Goal: Transaction & Acquisition: Purchase product/service

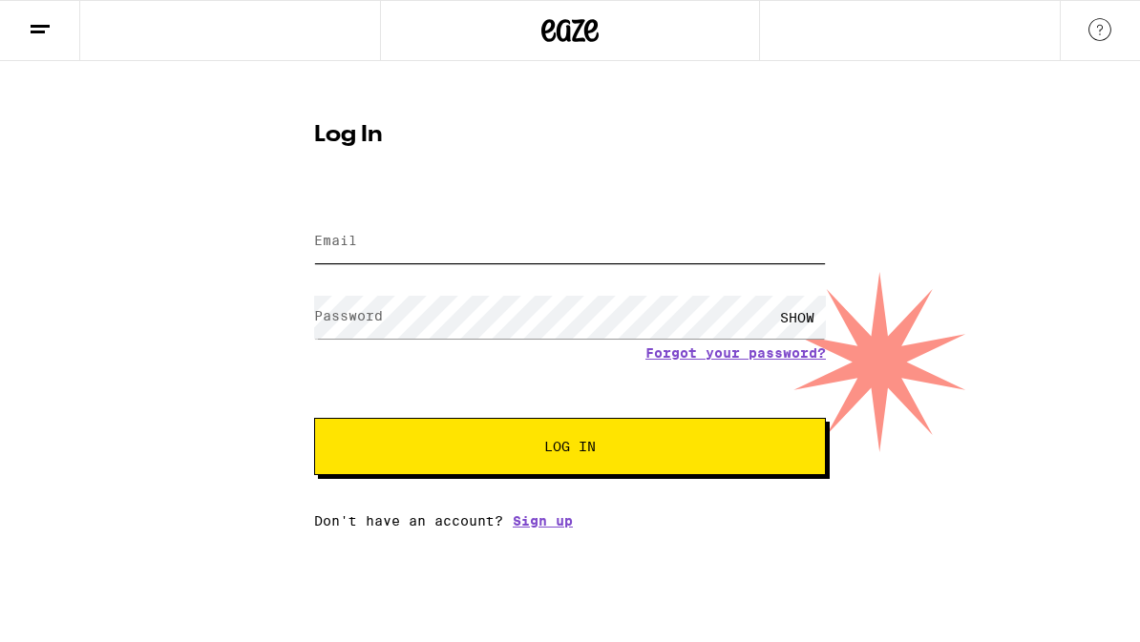
click at [551, 242] on input "Email" at bounding box center [570, 242] width 512 height 43
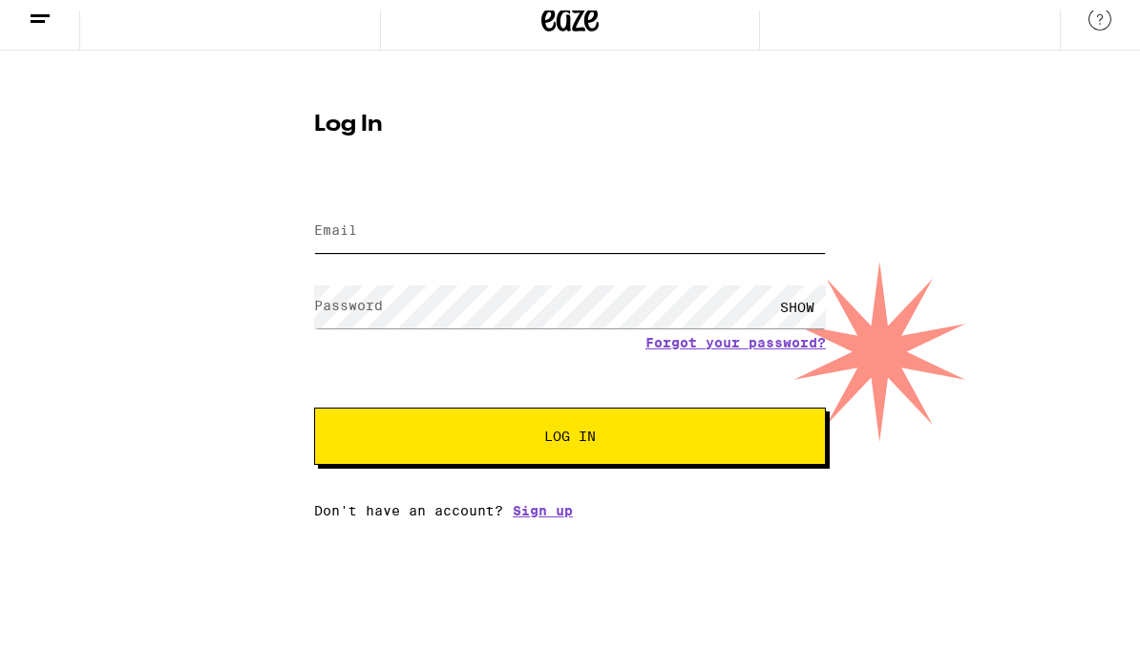
type input "[EMAIL_ADDRESS][DOMAIN_NAME]"
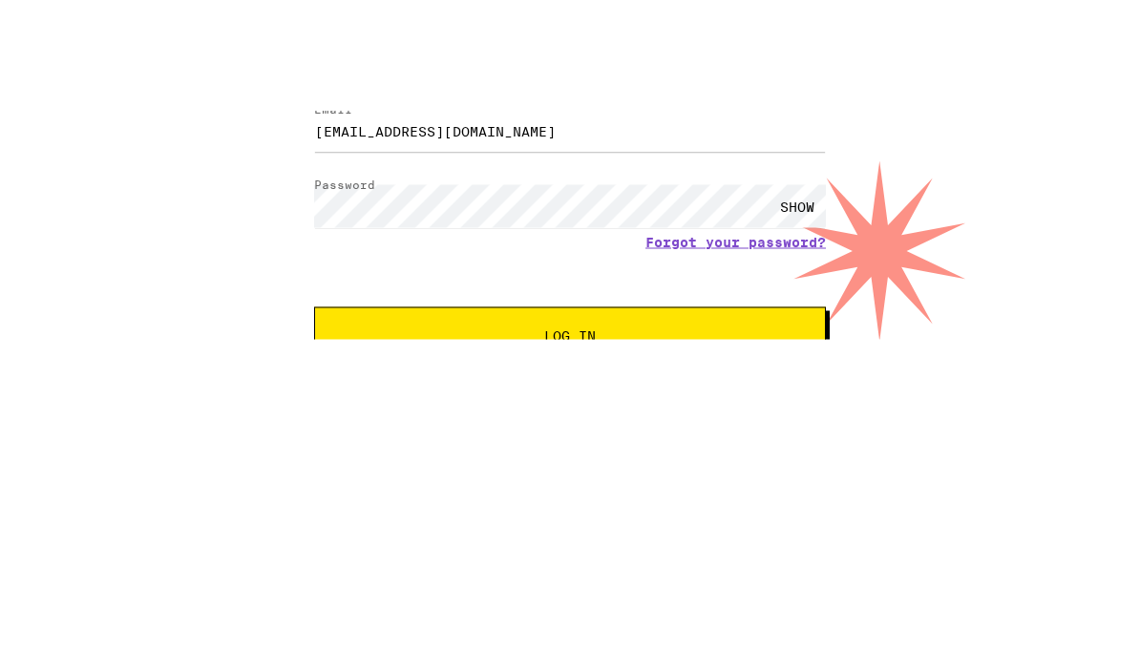
click at [651, 440] on span "Log In" at bounding box center [569, 446] width 357 height 13
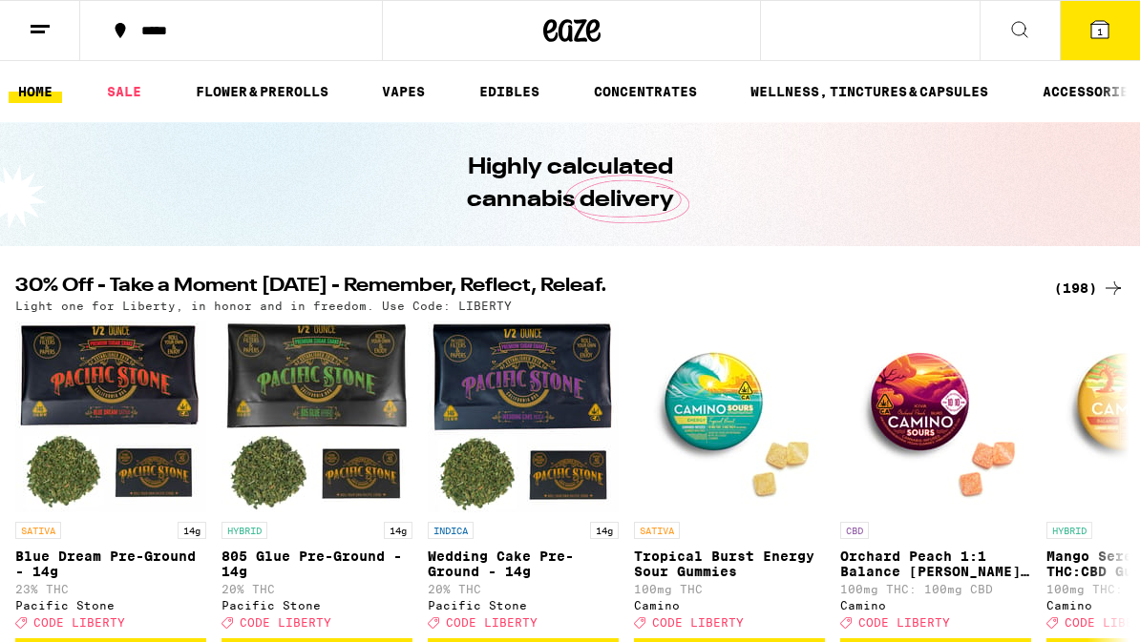
click at [1024, 20] on icon at bounding box center [1019, 29] width 23 height 23
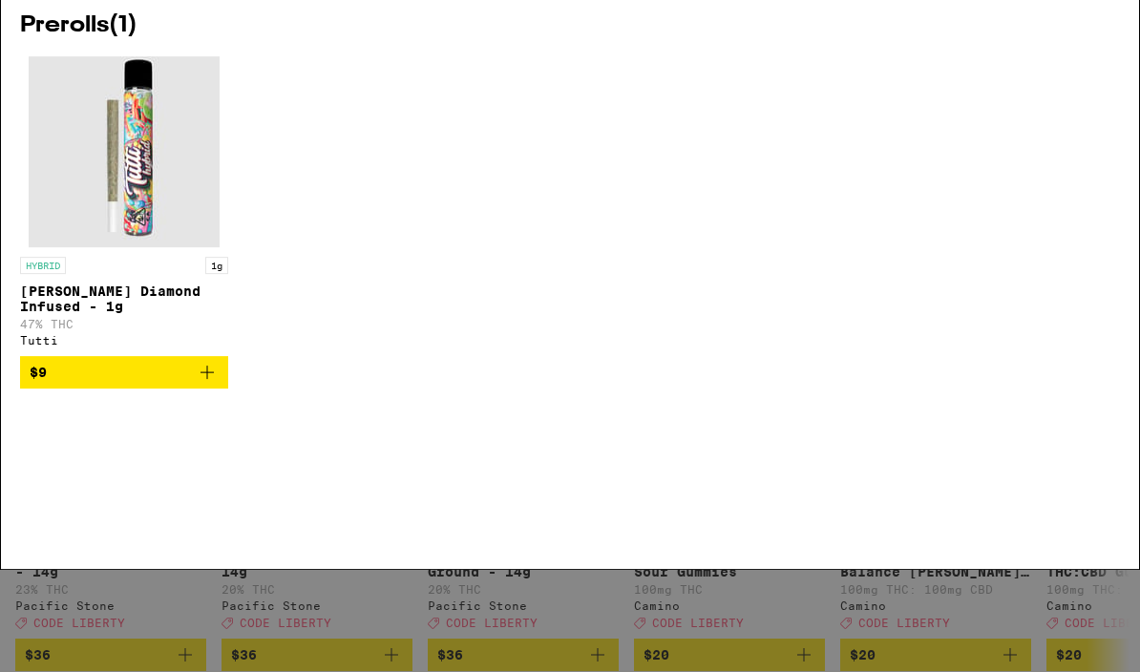
type input "Prerolls not infused"
click at [1056, 225] on div "HYBRID 1g Cali Haze Diamond Infused - 1g 47% THC Tutti $9" at bounding box center [570, 338] width 1100 height 361
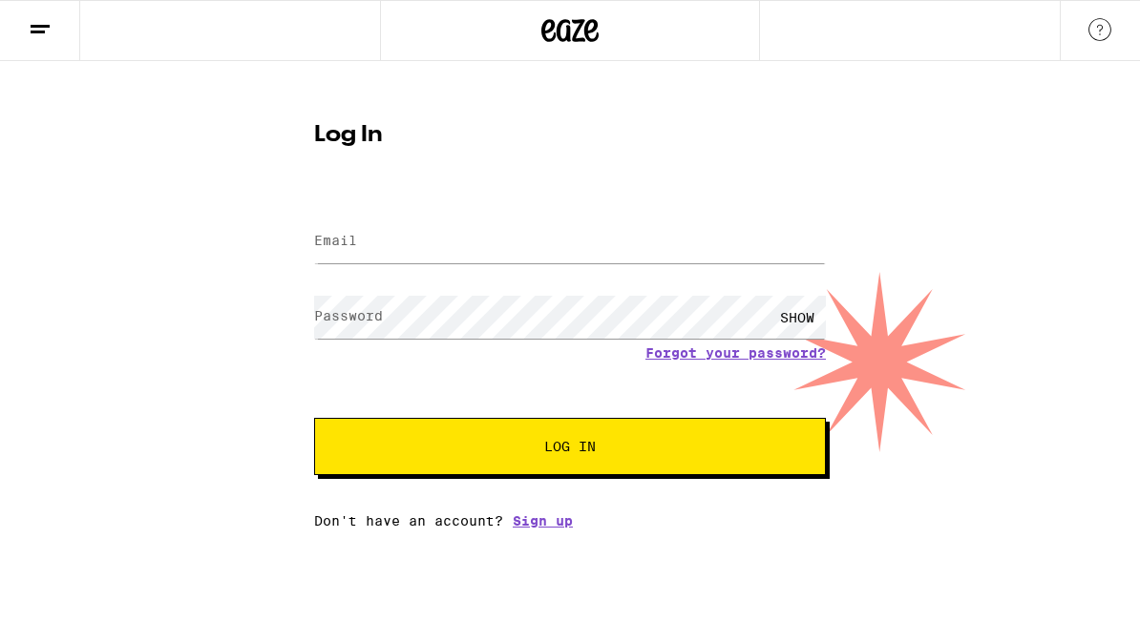
click at [630, 443] on span "Log In" at bounding box center [569, 446] width 357 height 13
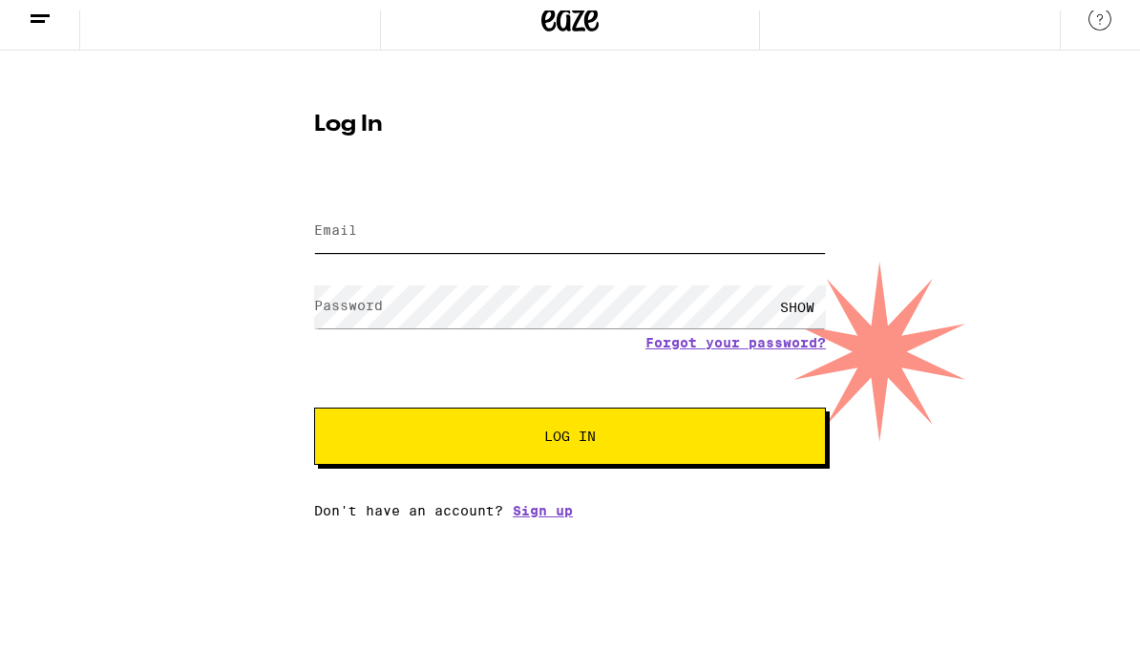
type input "[EMAIL_ADDRESS][DOMAIN_NAME]"
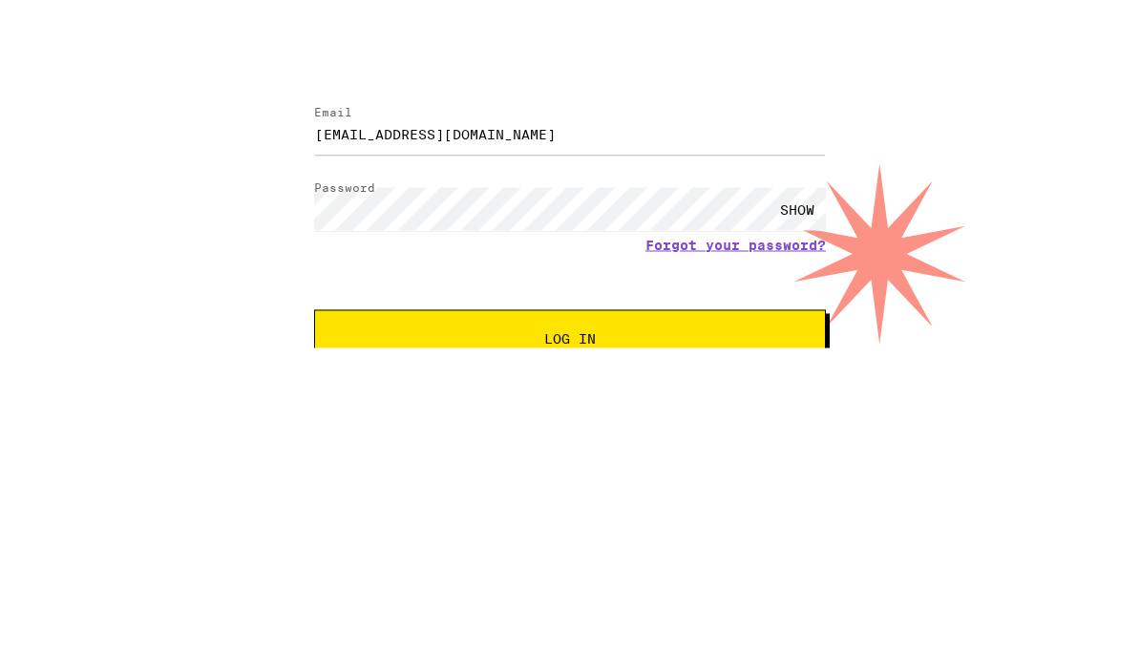
click at [636, 418] on button "Log In" at bounding box center [570, 446] width 512 height 57
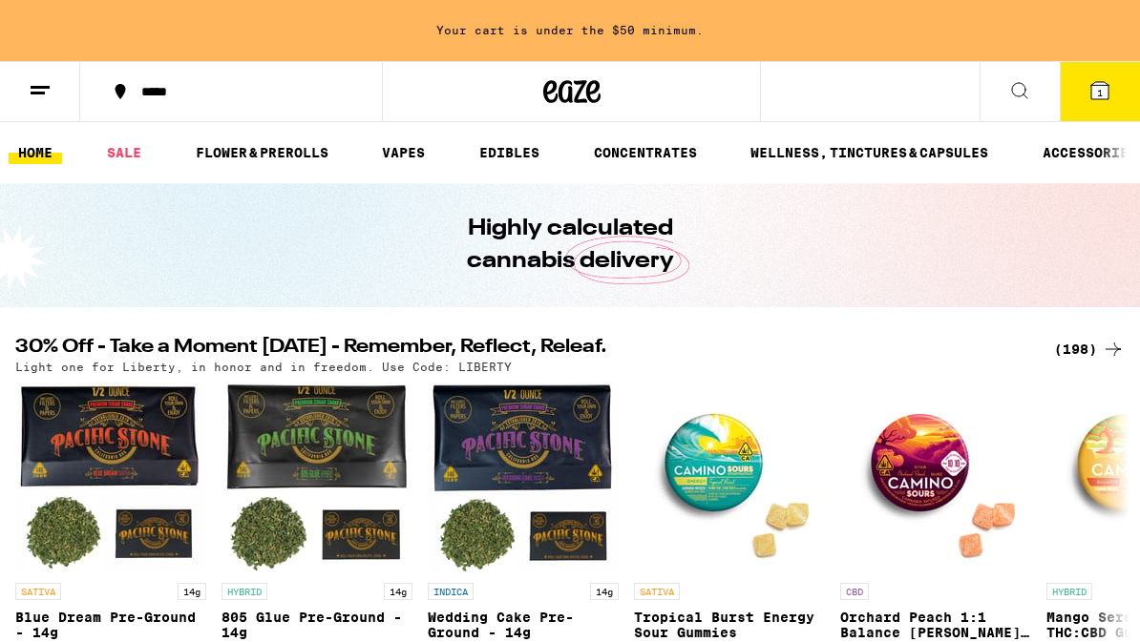
click at [304, 148] on link "FLOWER & PREROLLS" at bounding box center [262, 152] width 152 height 23
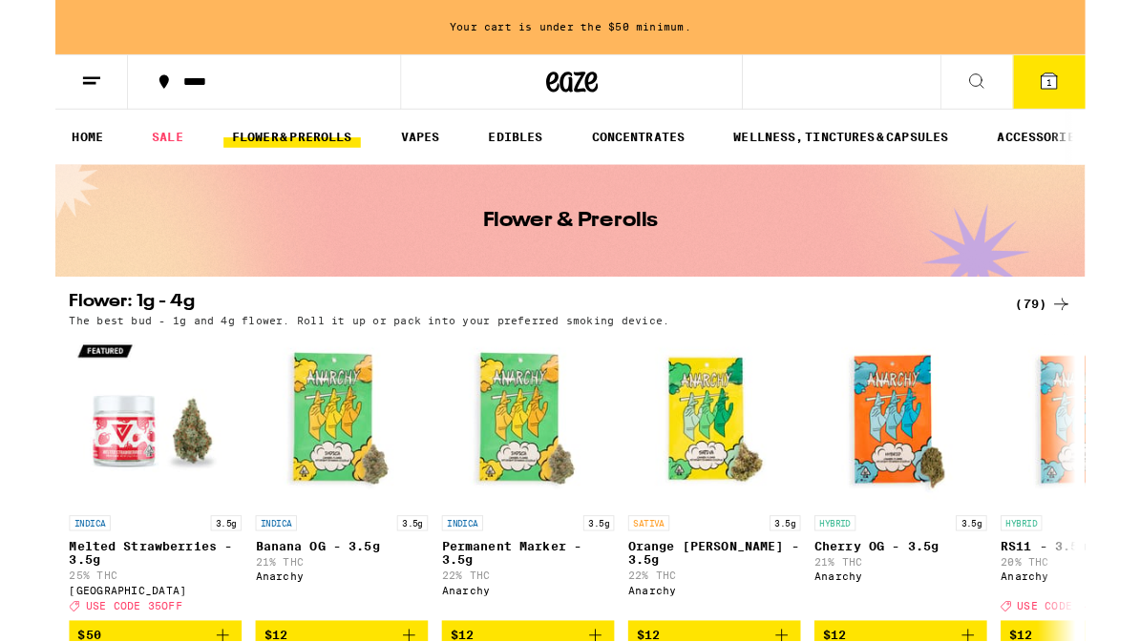
scroll to position [3, 0]
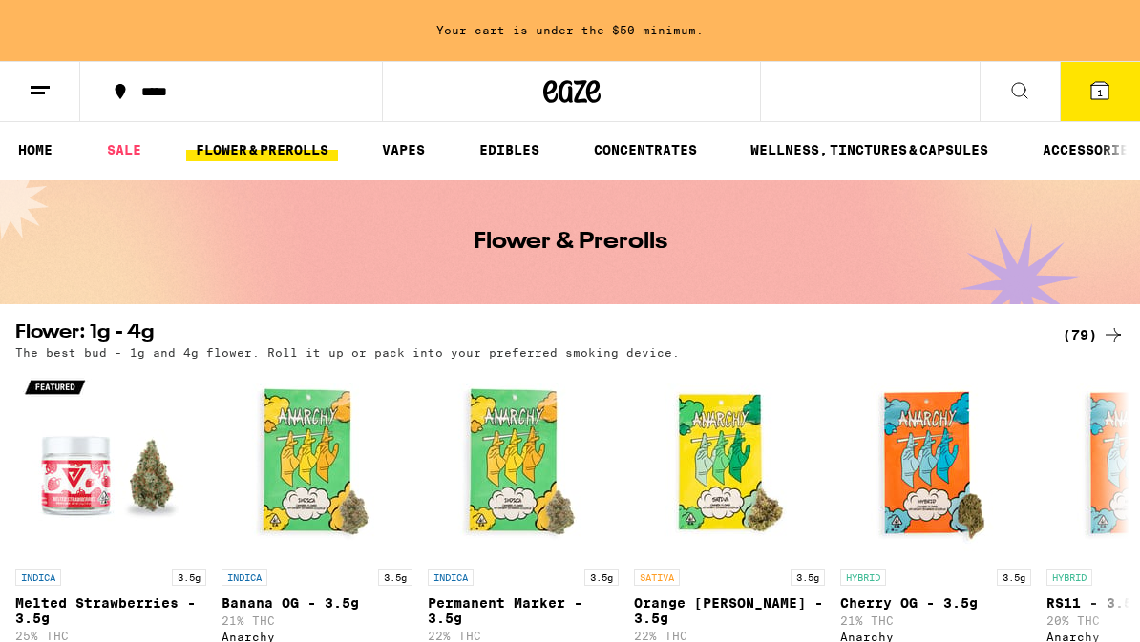
click at [1029, 102] on button at bounding box center [1019, 92] width 80 height 60
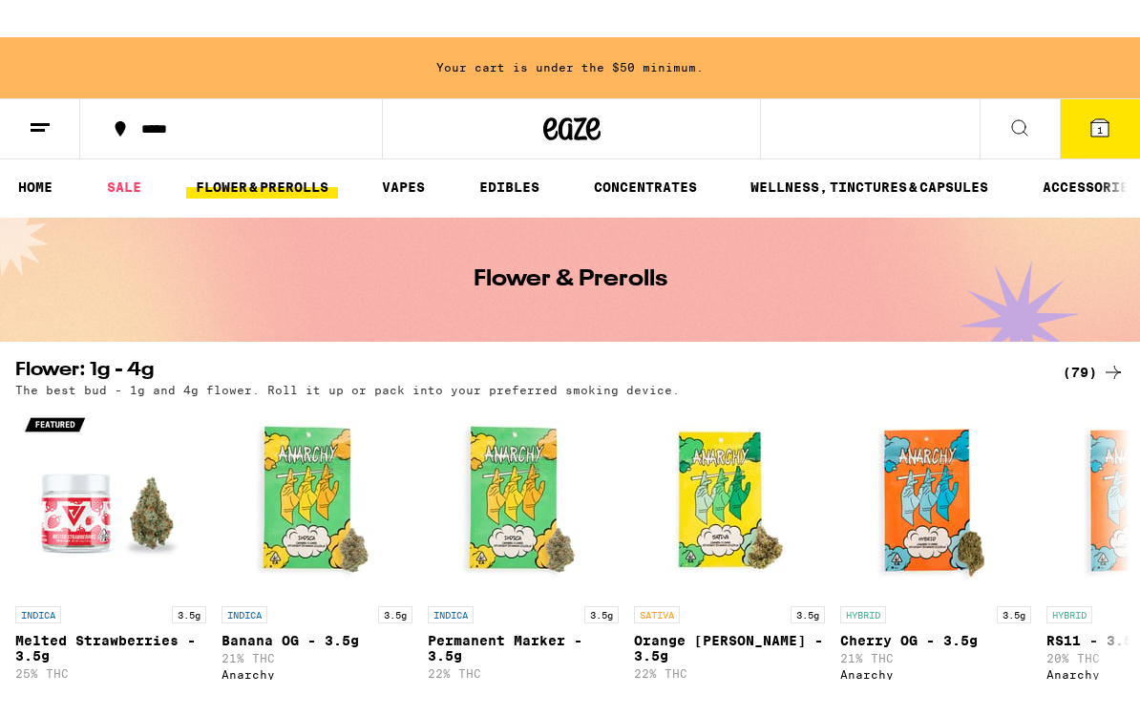
scroll to position [0, 0]
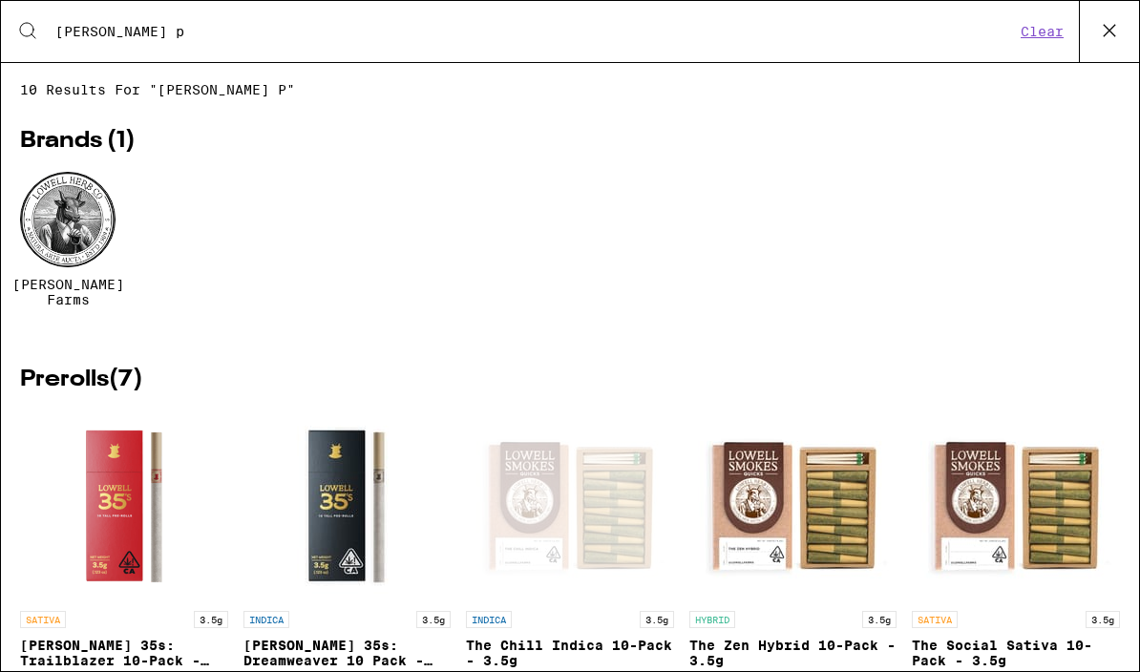
type input "[PERSON_NAME] p"
click at [70, 232] on div at bounding box center [67, 219] width 95 height 95
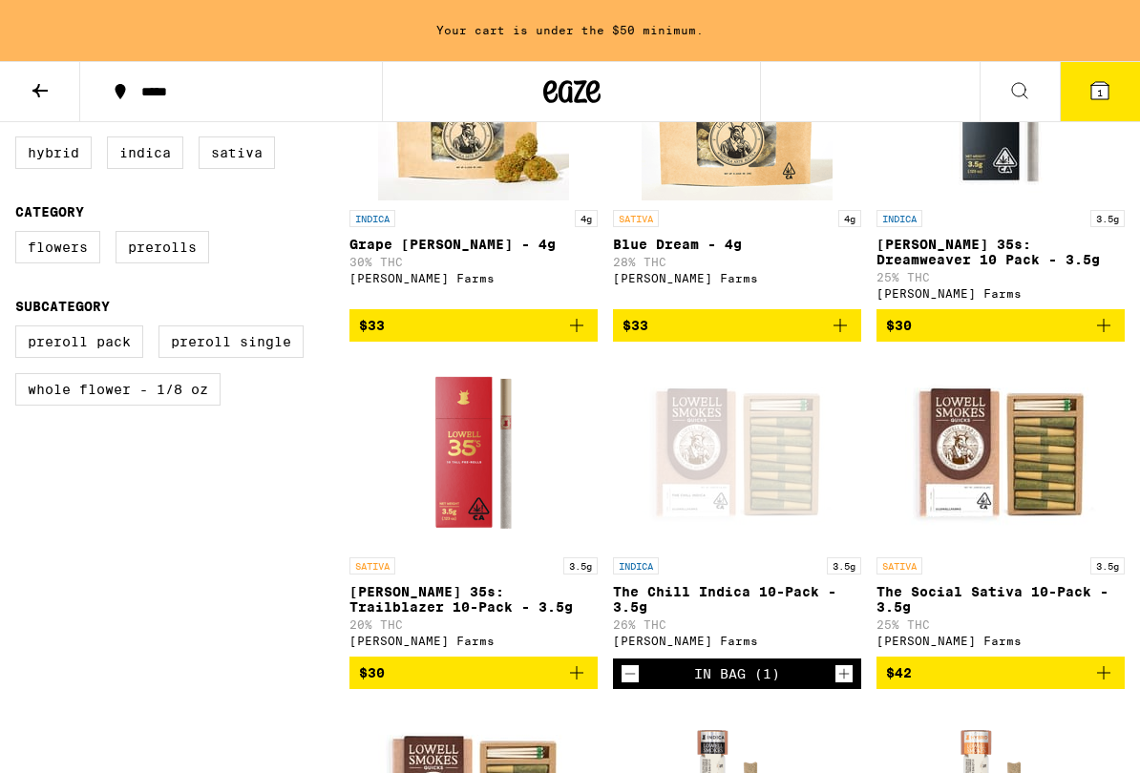
scroll to position [611, 0]
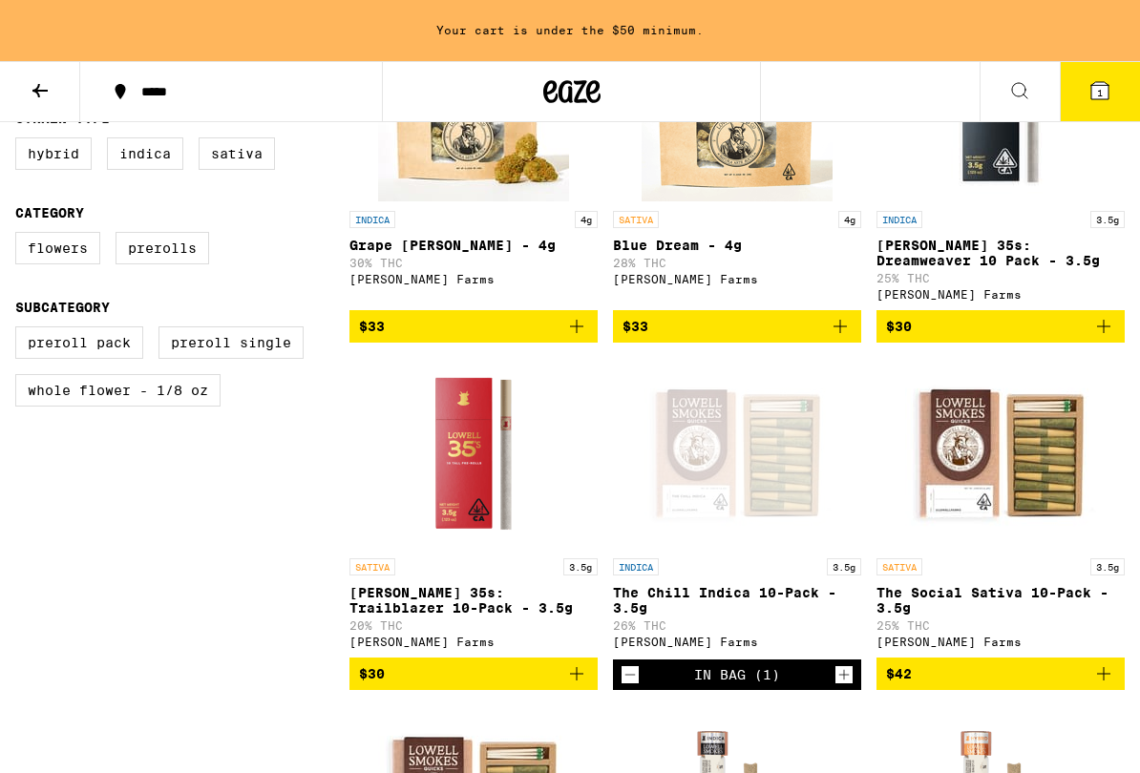
click at [1056, 597] on div "SATIVA 3.5g The Social Sativa 10-Pack - 3.5g 25% THC [PERSON_NAME] Farms" at bounding box center [1000, 603] width 248 height 90
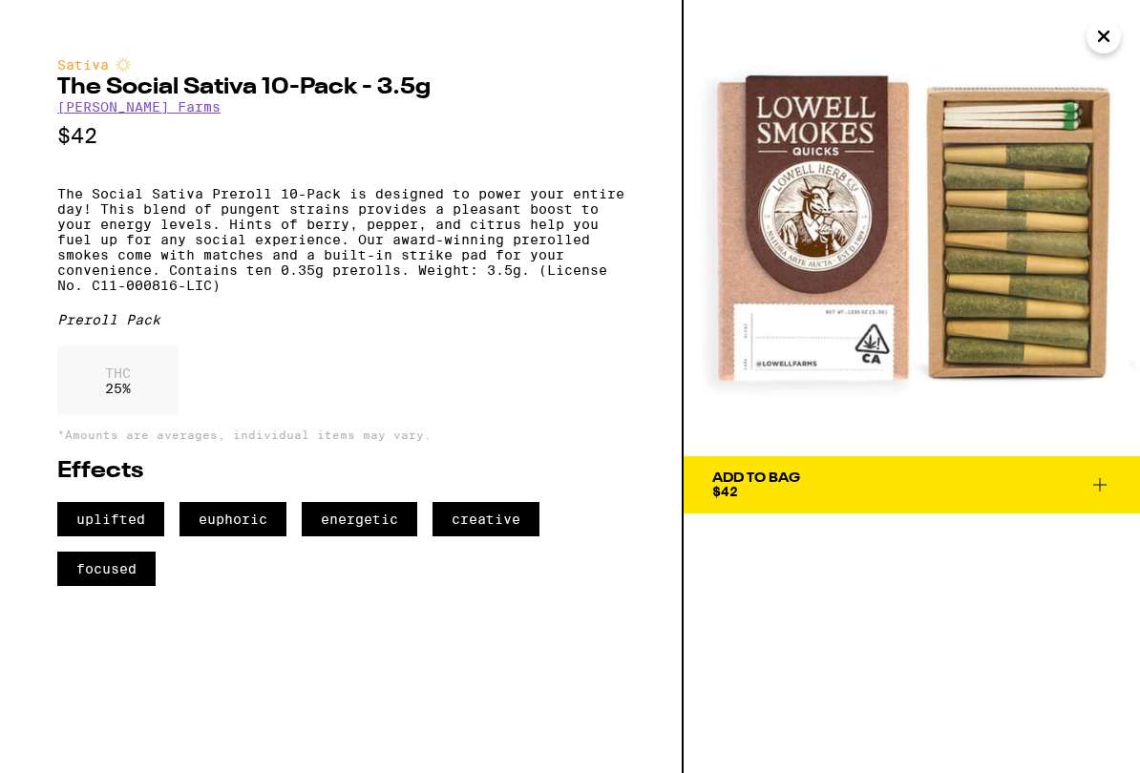
click at [1047, 492] on span "Add To Bag $42" at bounding box center [911, 485] width 399 height 27
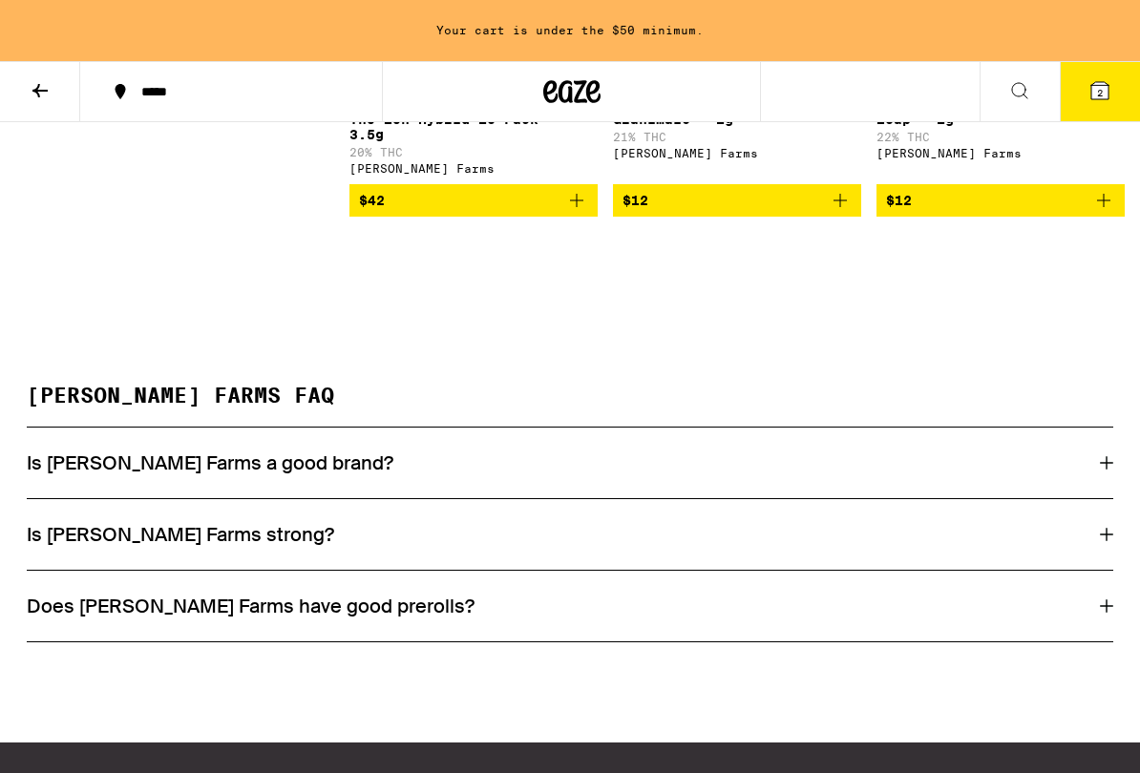
scroll to position [1433, 0]
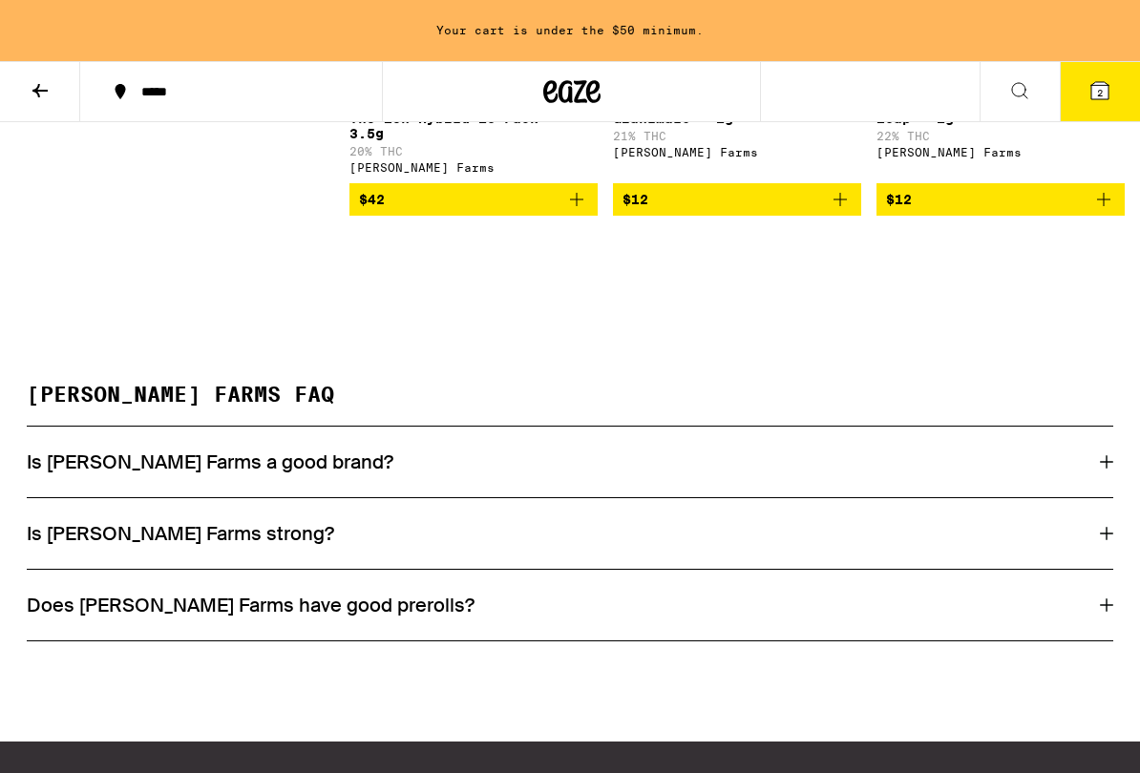
click at [1098, 546] on div "Is [PERSON_NAME] Farms strong?" at bounding box center [570, 533] width 1086 height 25
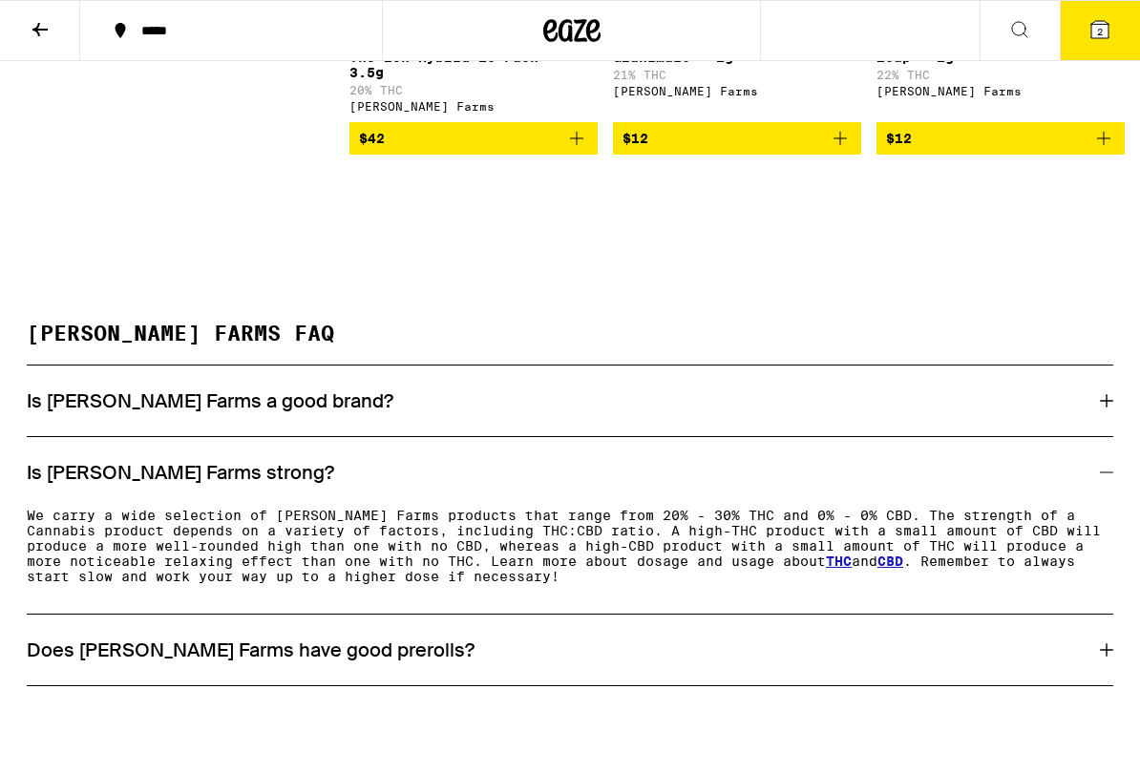
scroll to position [1440, 0]
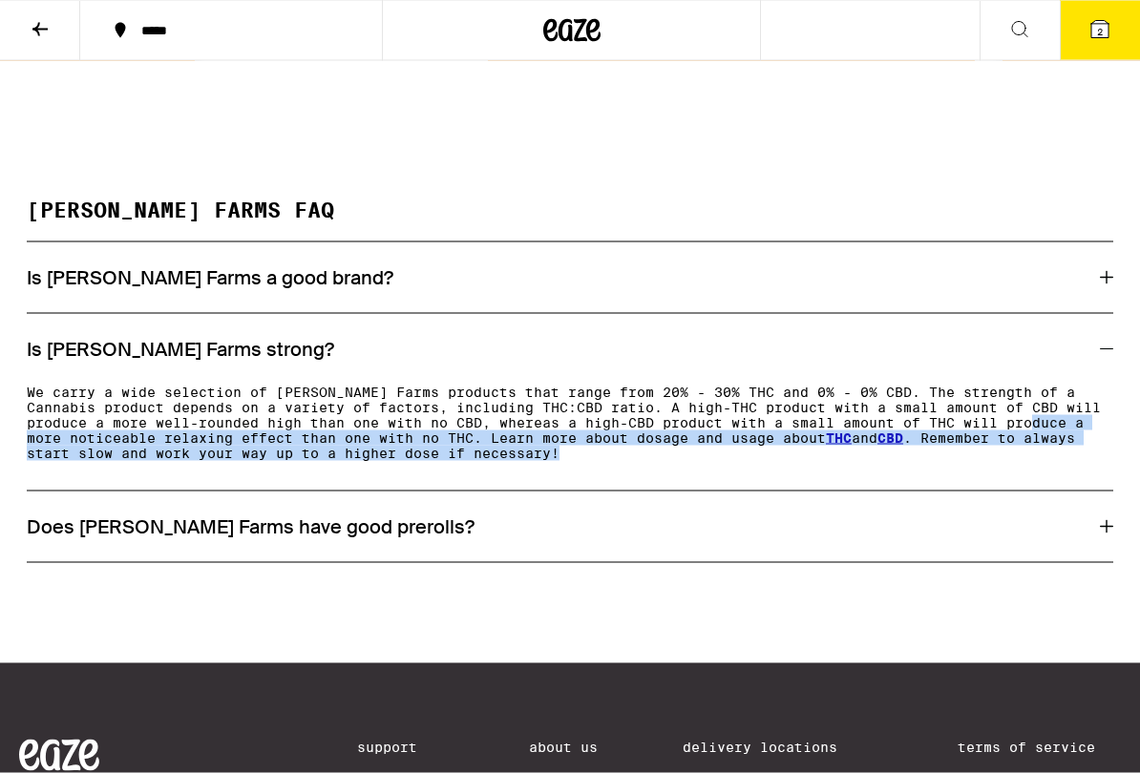
click at [958, 539] on div "Does [PERSON_NAME] Farms have good prerolls?" at bounding box center [570, 527] width 1086 height 25
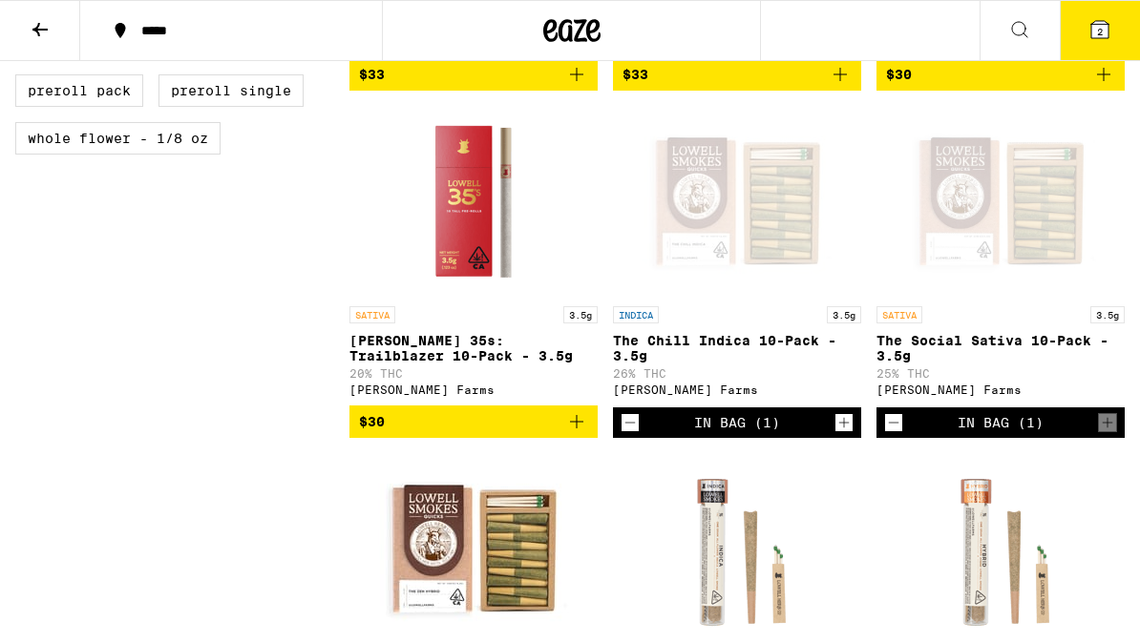
scroll to position [801, 0]
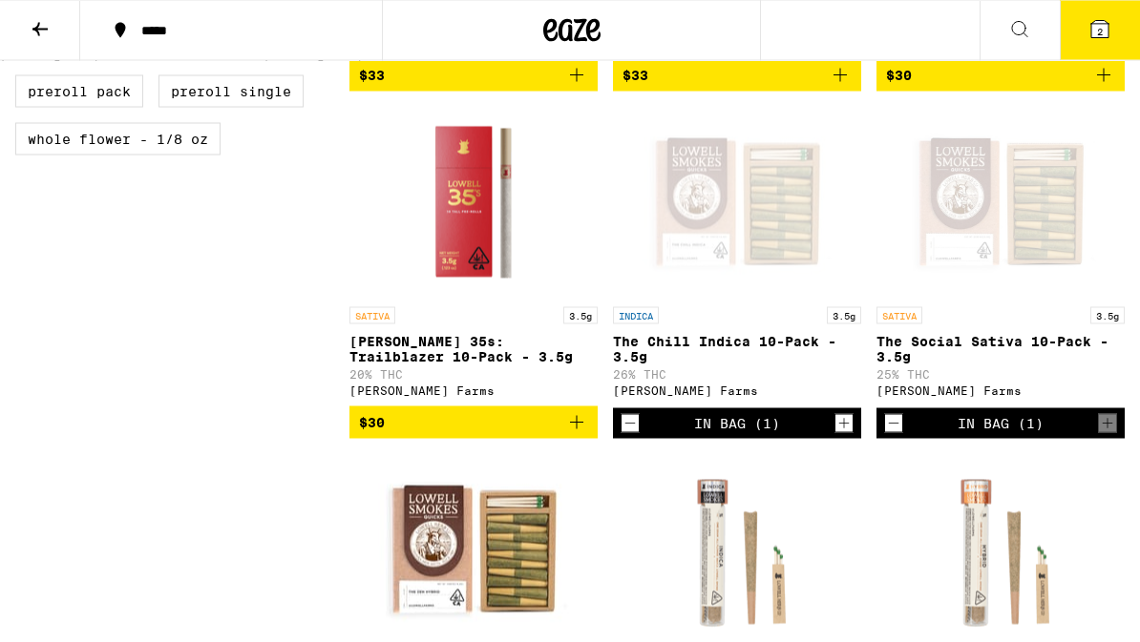
click at [1093, 16] on button "2" at bounding box center [1100, 30] width 80 height 59
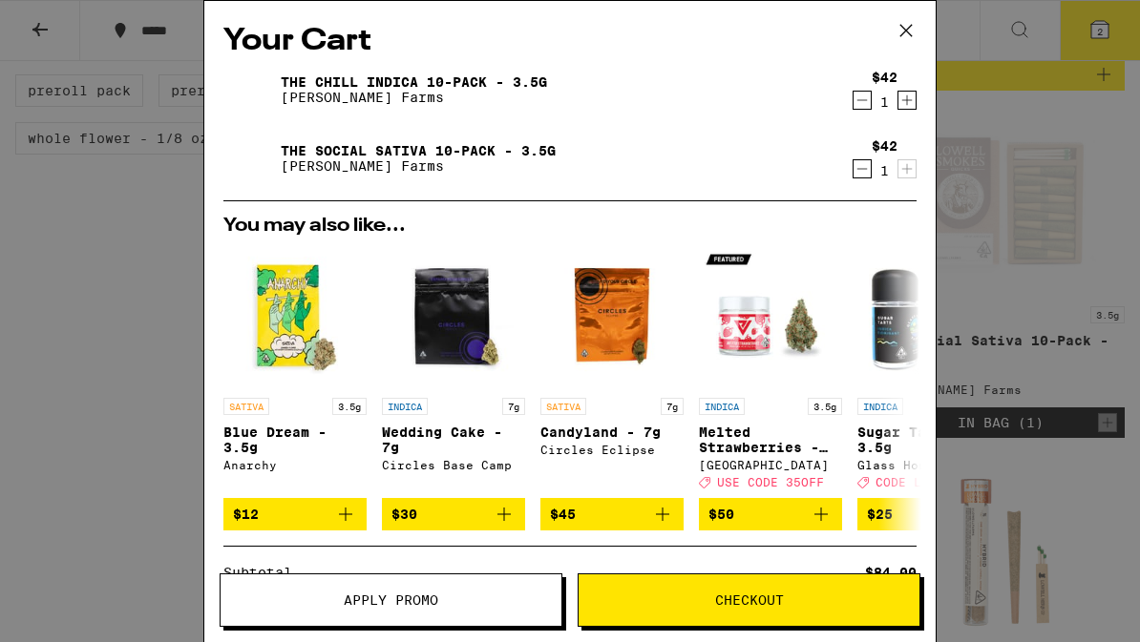
click at [495, 154] on link "The Social Sativa 10-Pack - 3.5g" at bounding box center [418, 150] width 275 height 15
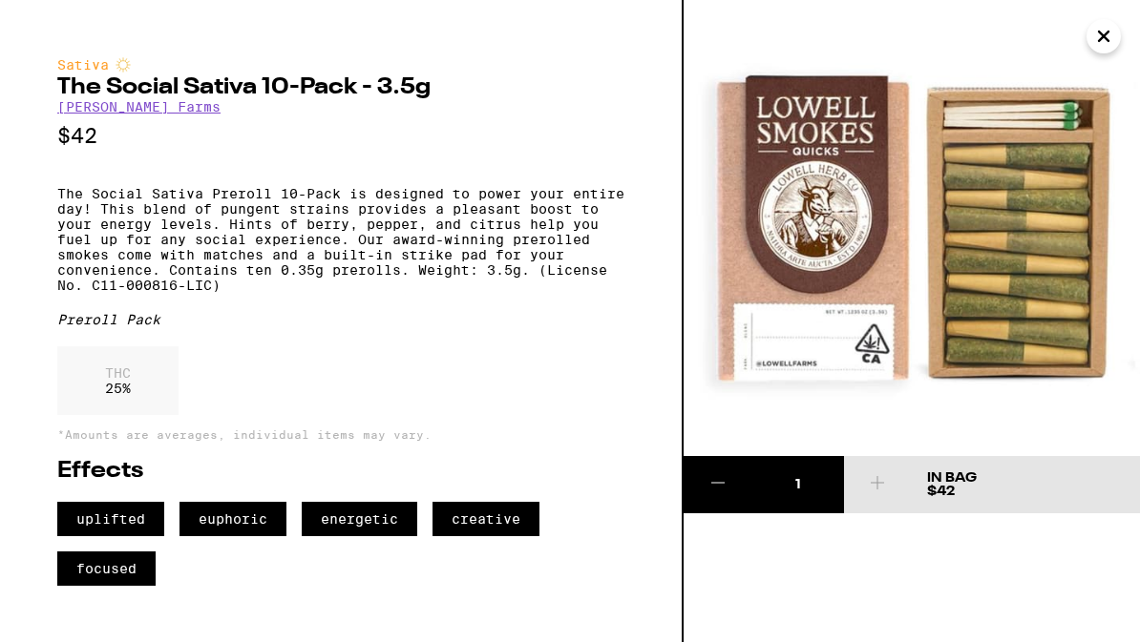
scroll to position [802, 0]
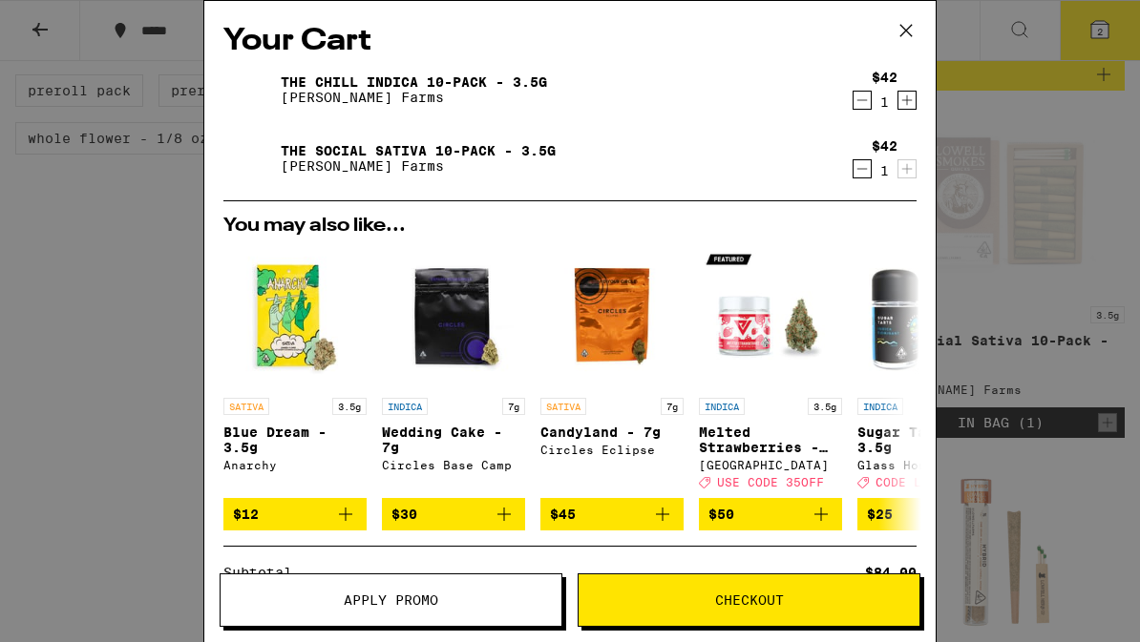
click at [480, 88] on link "The Chill Indica 10-Pack - 3.5g" at bounding box center [414, 81] width 266 height 15
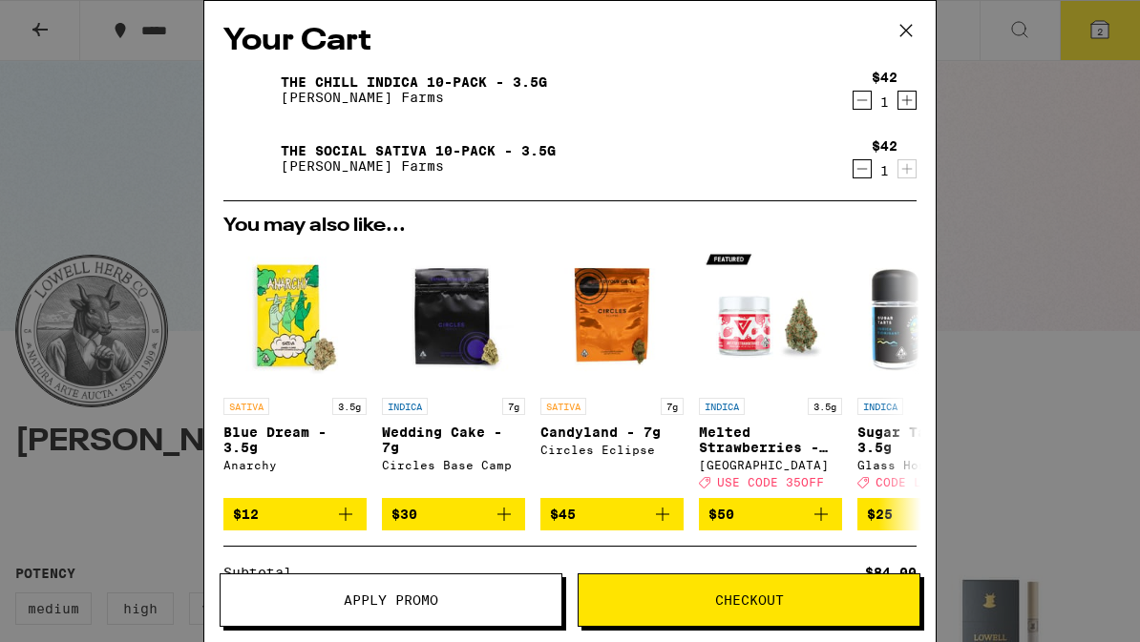
scroll to position [802, 0]
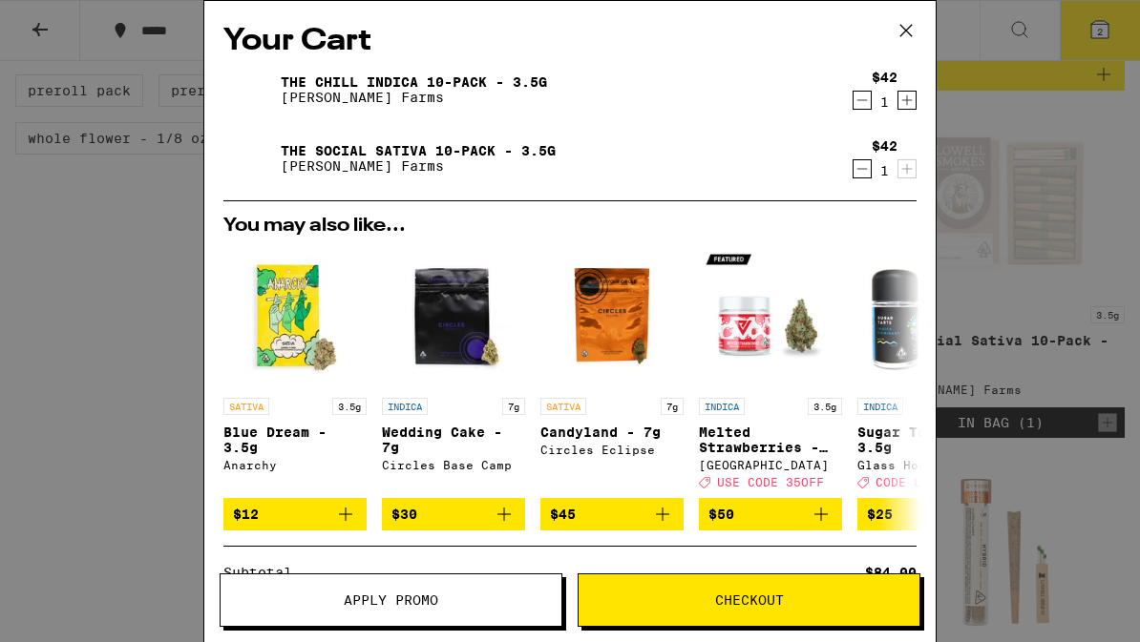
click at [856, 172] on icon "Decrement" at bounding box center [861, 169] width 17 height 23
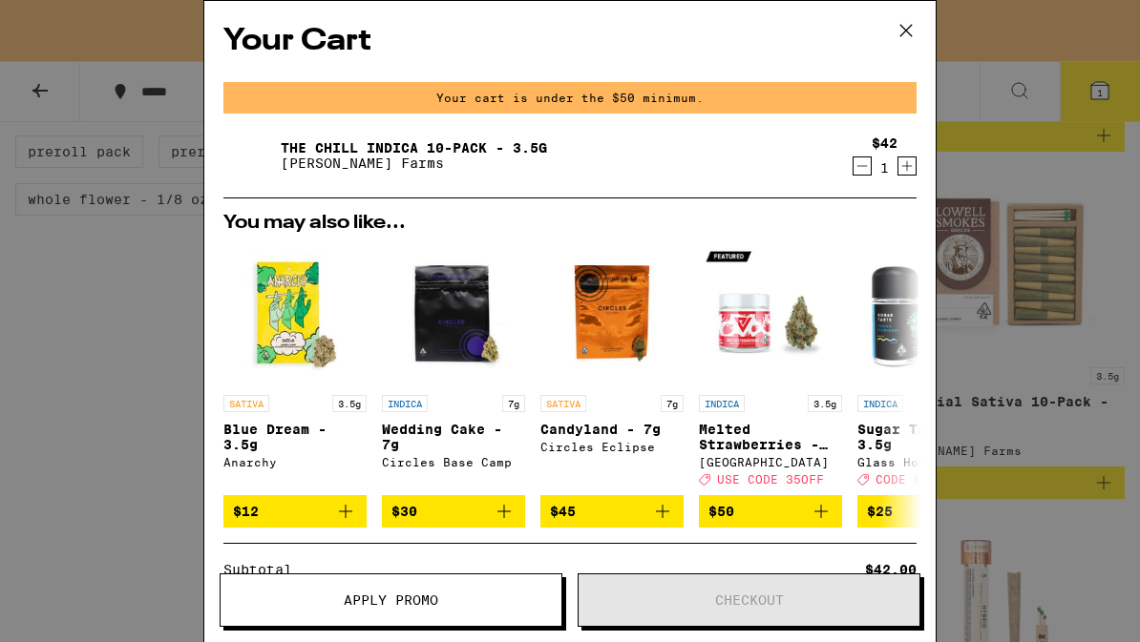
click at [767, 172] on div "The Chill Indica 10-Pack - 3.5g [PERSON_NAME] Farms" at bounding box center [533, 155] width 620 height 53
click at [915, 163] on icon "Increment" at bounding box center [906, 166] width 17 height 23
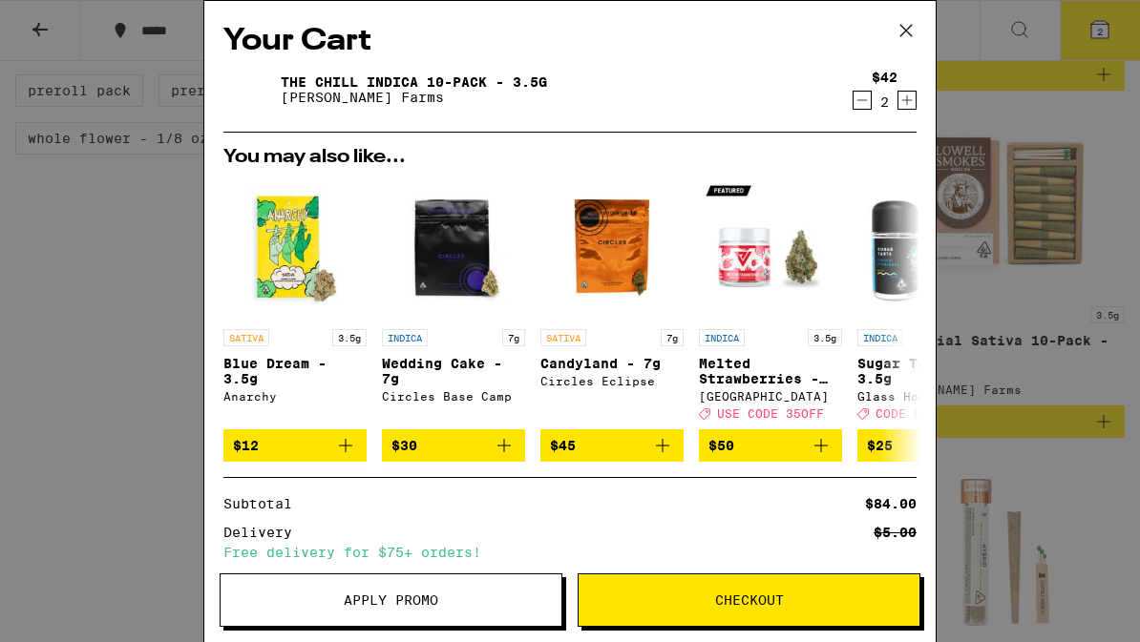
click at [856, 112] on icon "Decrement" at bounding box center [861, 100] width 17 height 23
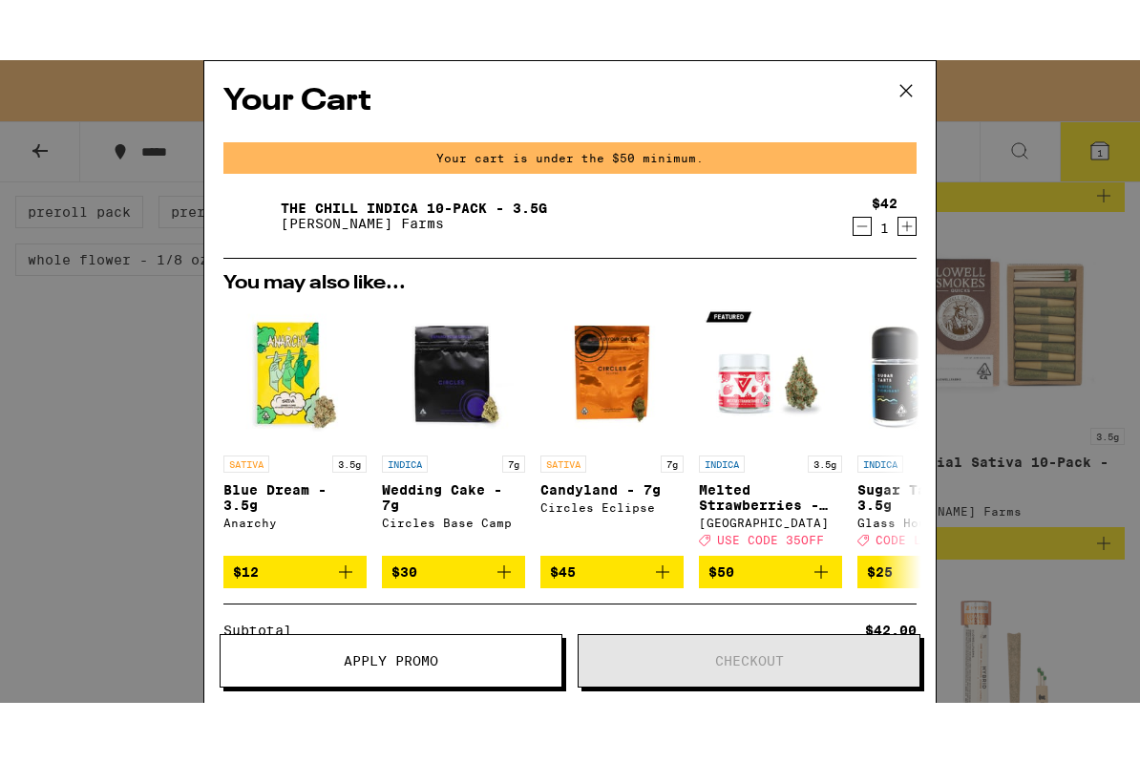
scroll to position [0, 0]
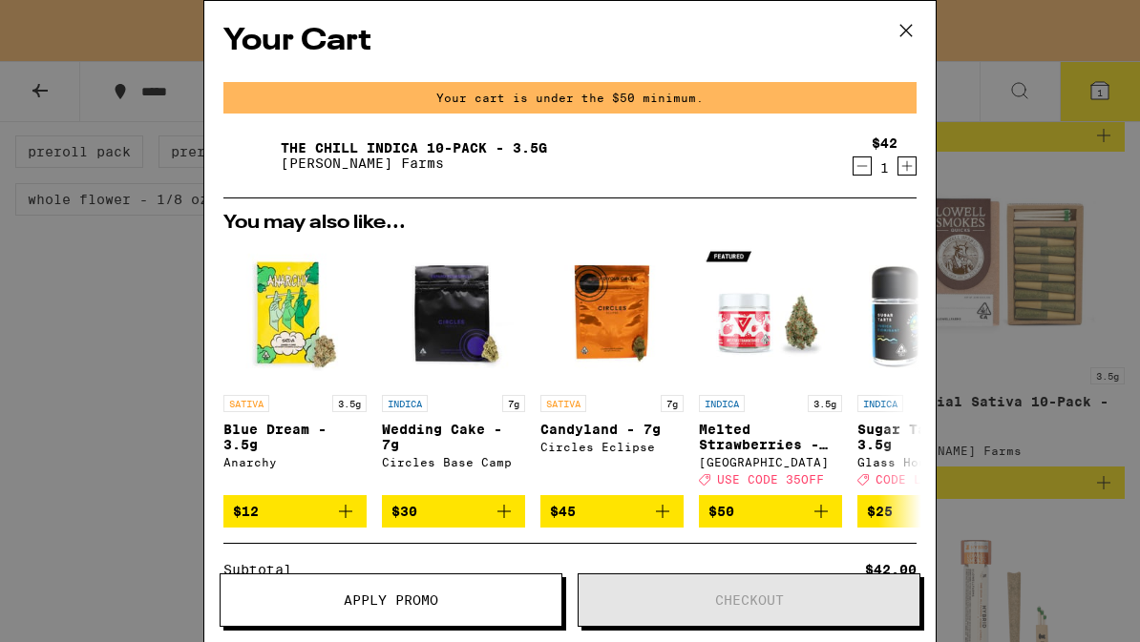
click at [905, 37] on icon at bounding box center [906, 30] width 29 height 29
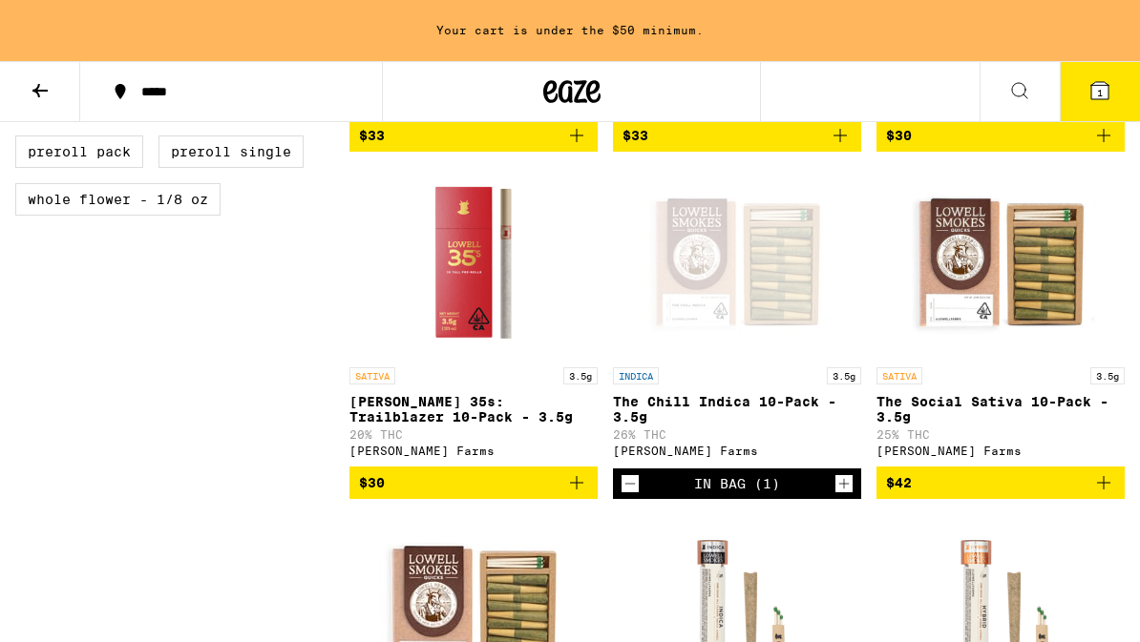
click at [1046, 332] on img "Open page for The Social Sativa 10-Pack - 3.5g from Lowell Farms" at bounding box center [1000, 262] width 191 height 191
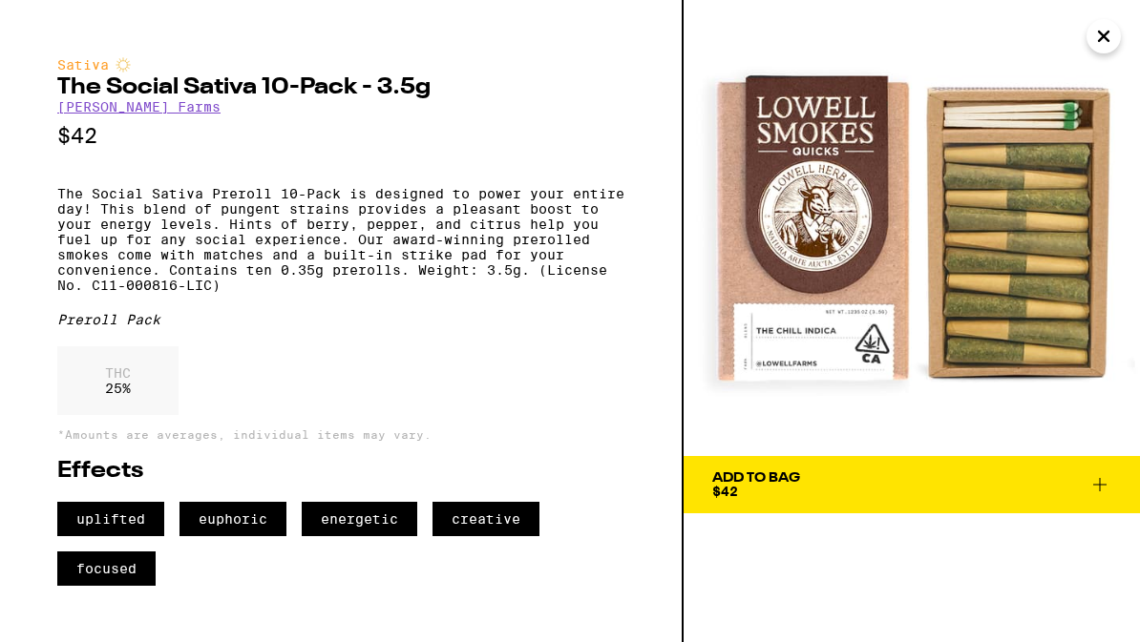
click at [910, 472] on span "Add To Bag $42" at bounding box center [911, 485] width 399 height 27
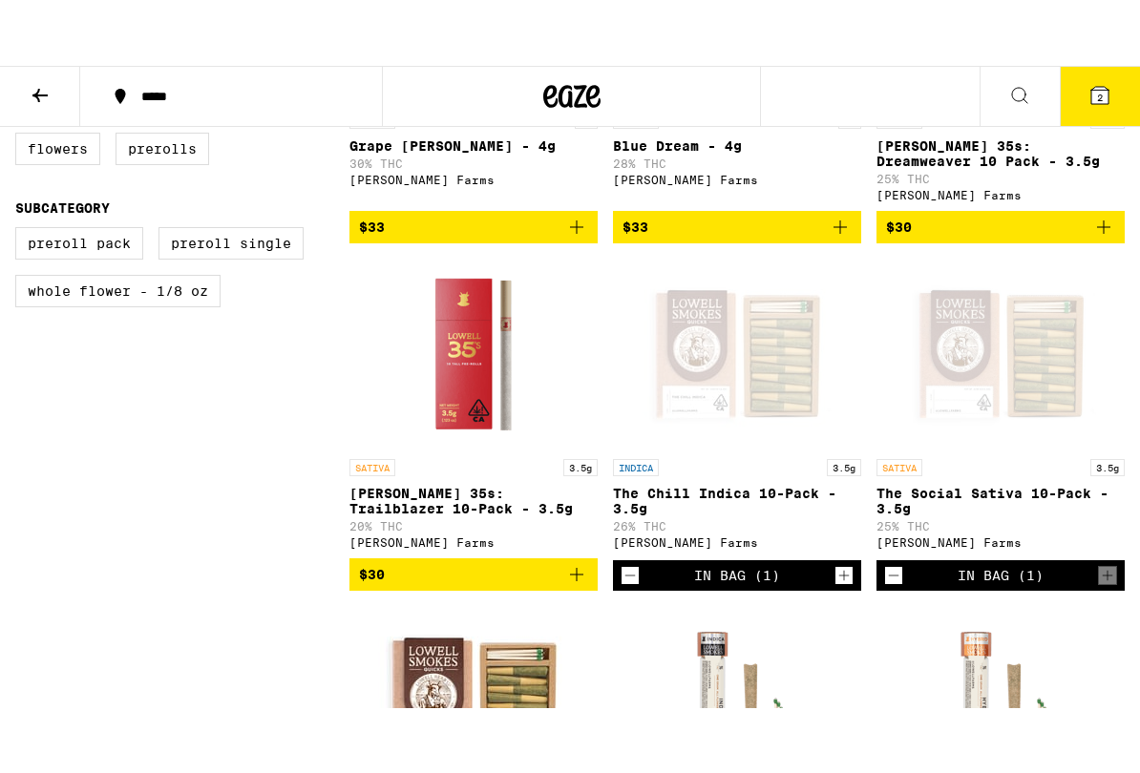
scroll to position [660, 0]
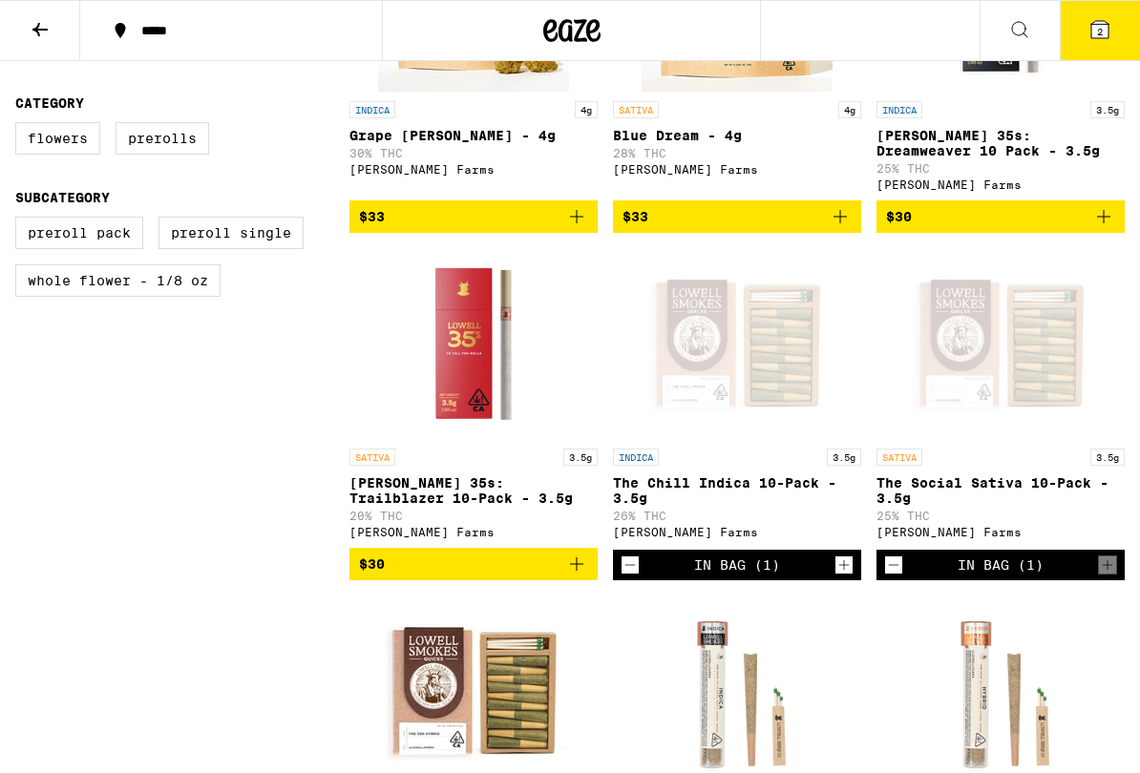
click at [1110, 23] on icon at bounding box center [1099, 29] width 23 height 23
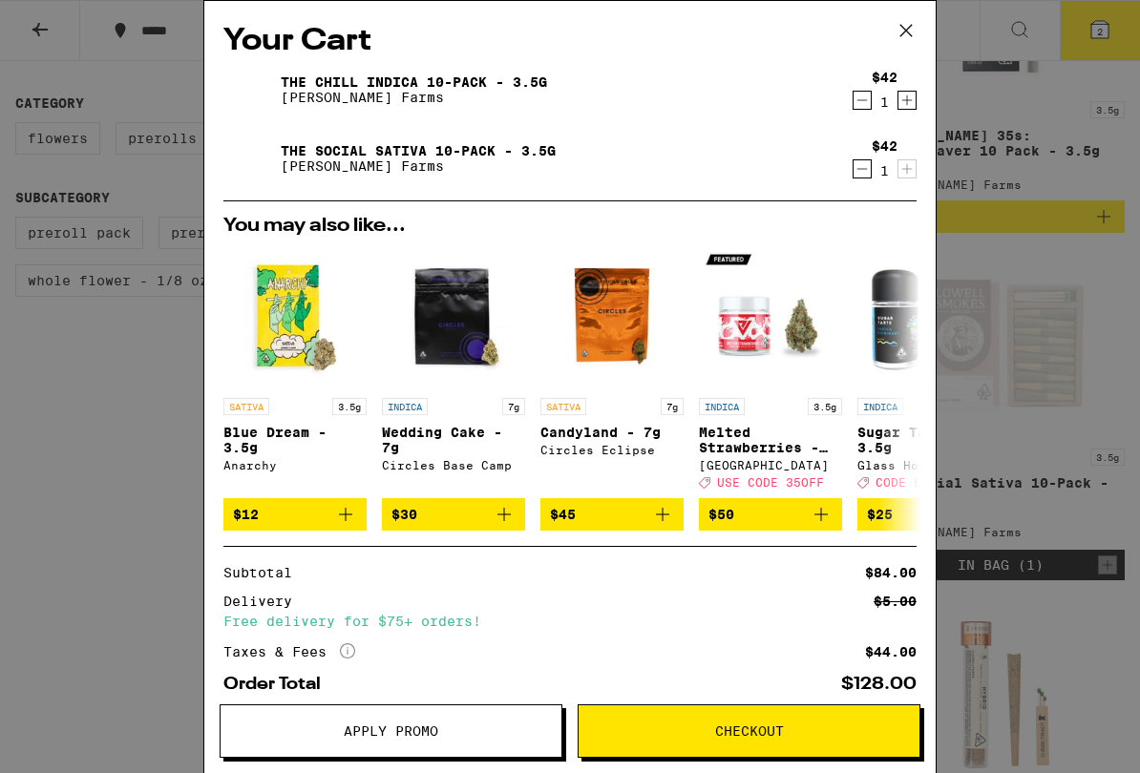
click at [923, 24] on button at bounding box center [905, 31] width 59 height 61
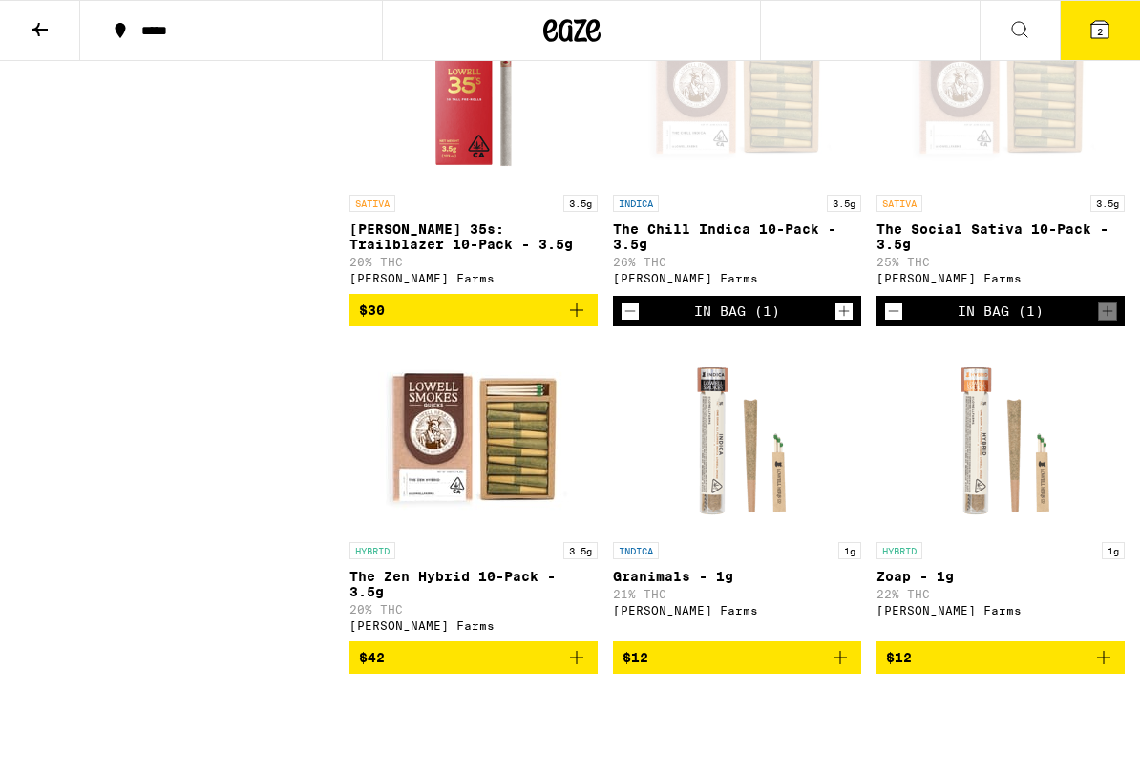
scroll to position [912, 0]
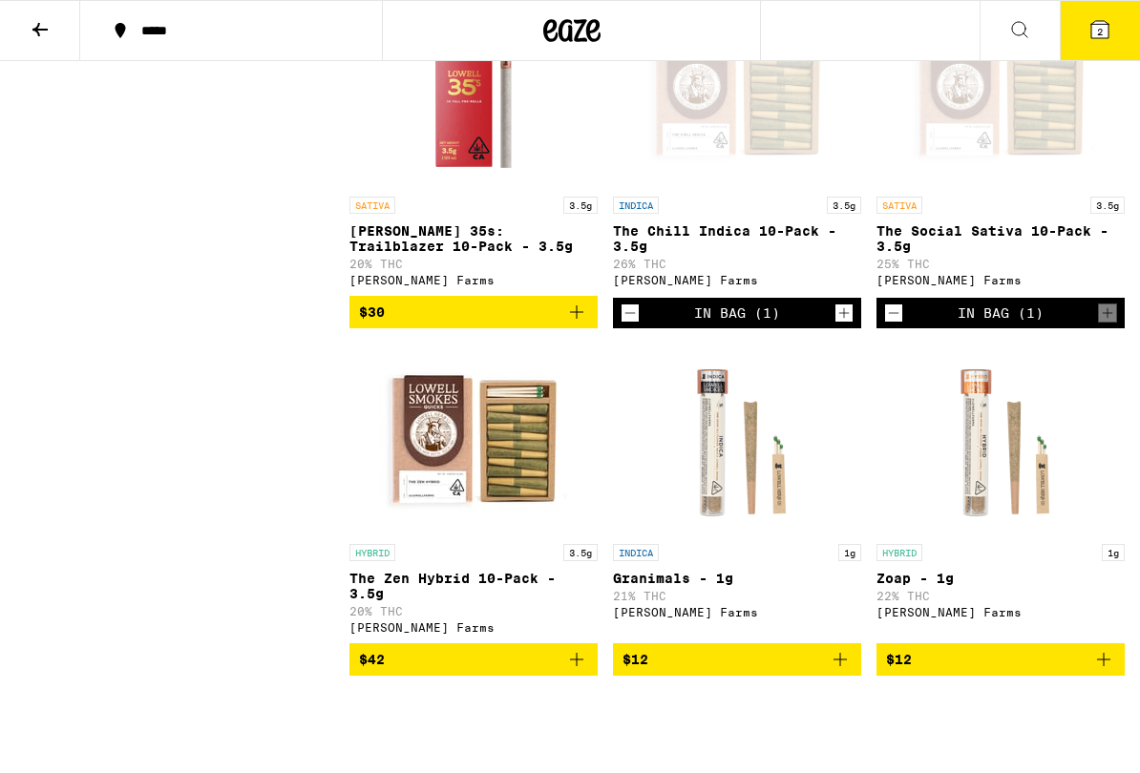
click at [1123, 324] on div "In Bag (1)" at bounding box center [1000, 313] width 248 height 31
click at [1122, 298] on link "SATIVA 3.5g The Social Sativa 10-Pack - 3.5g 25% THC [PERSON_NAME] Farms" at bounding box center [1000, 147] width 248 height 302
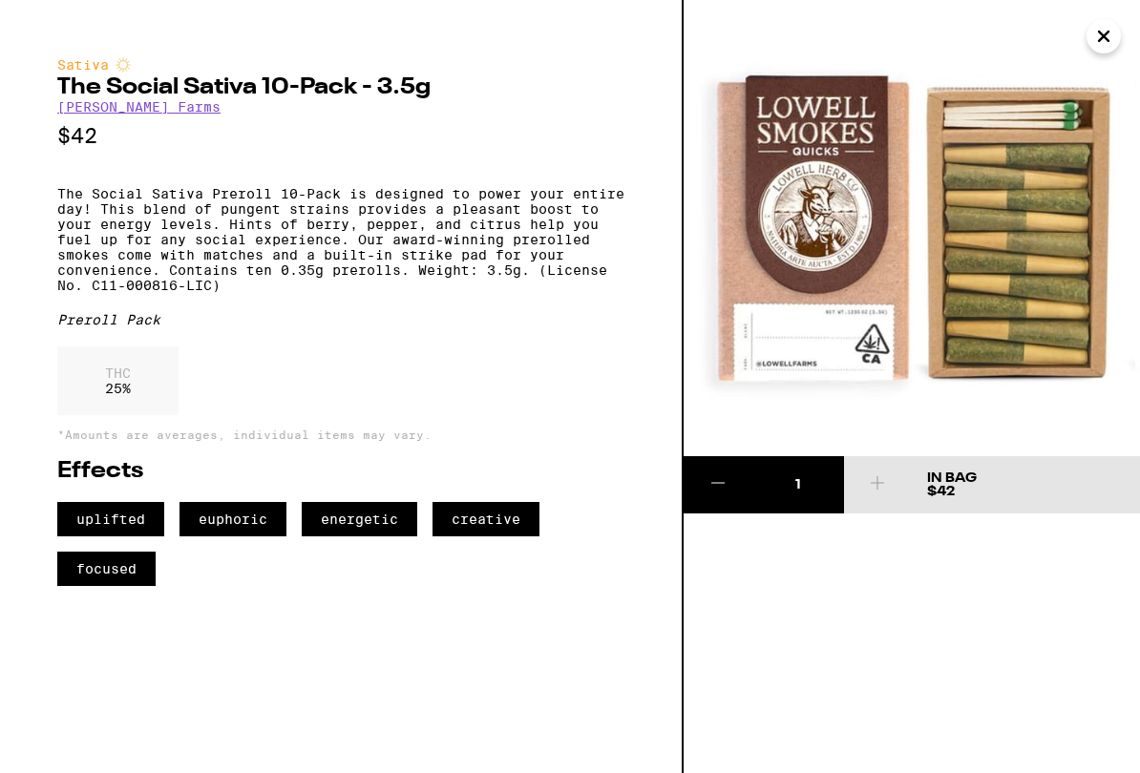
click at [561, 641] on div "Sativa The Social Sativa 10-Pack - 3.5g [PERSON_NAME] Farms $42 The Social Sati…" at bounding box center [341, 386] width 683 height 773
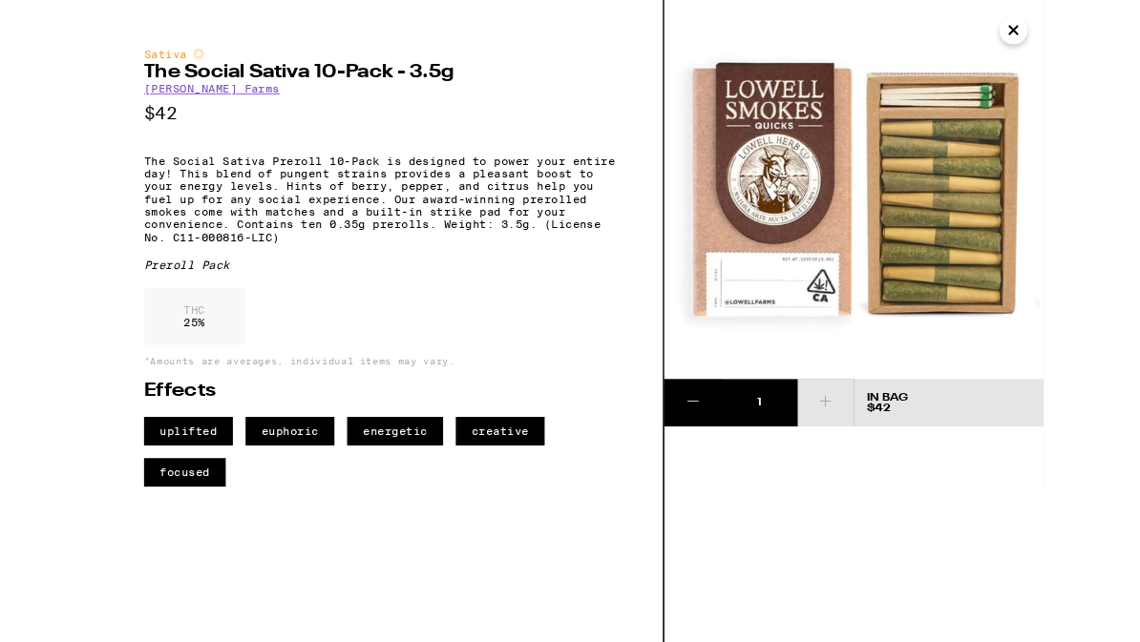
scroll to position [965, 0]
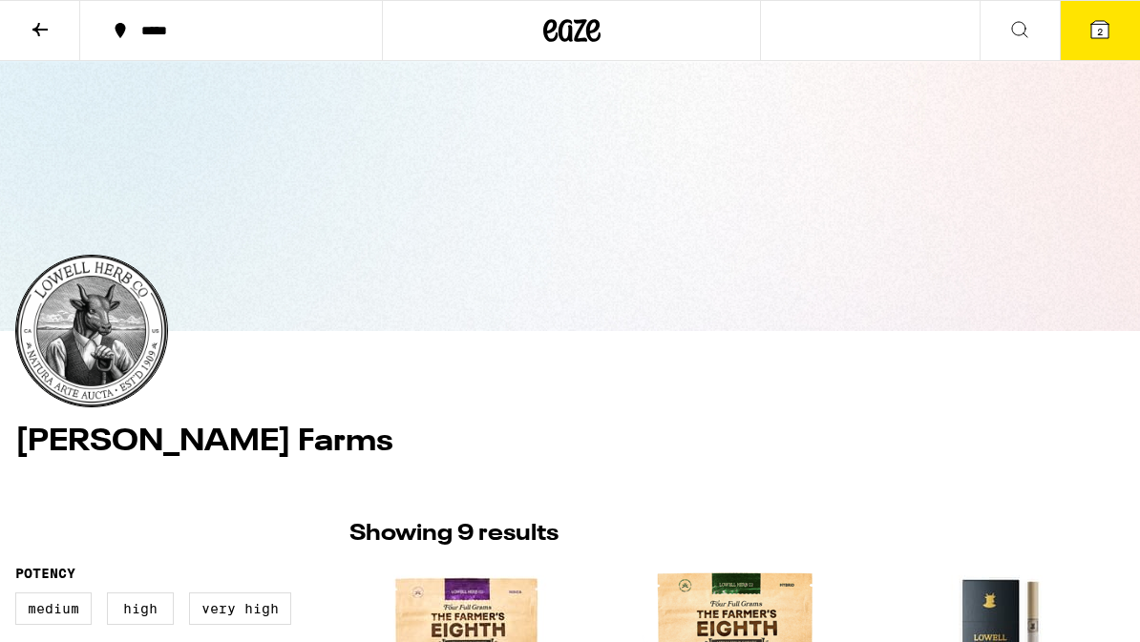
click at [400, 167] on div at bounding box center [570, 196] width 1140 height 270
click at [990, 45] on button at bounding box center [1019, 31] width 80 height 60
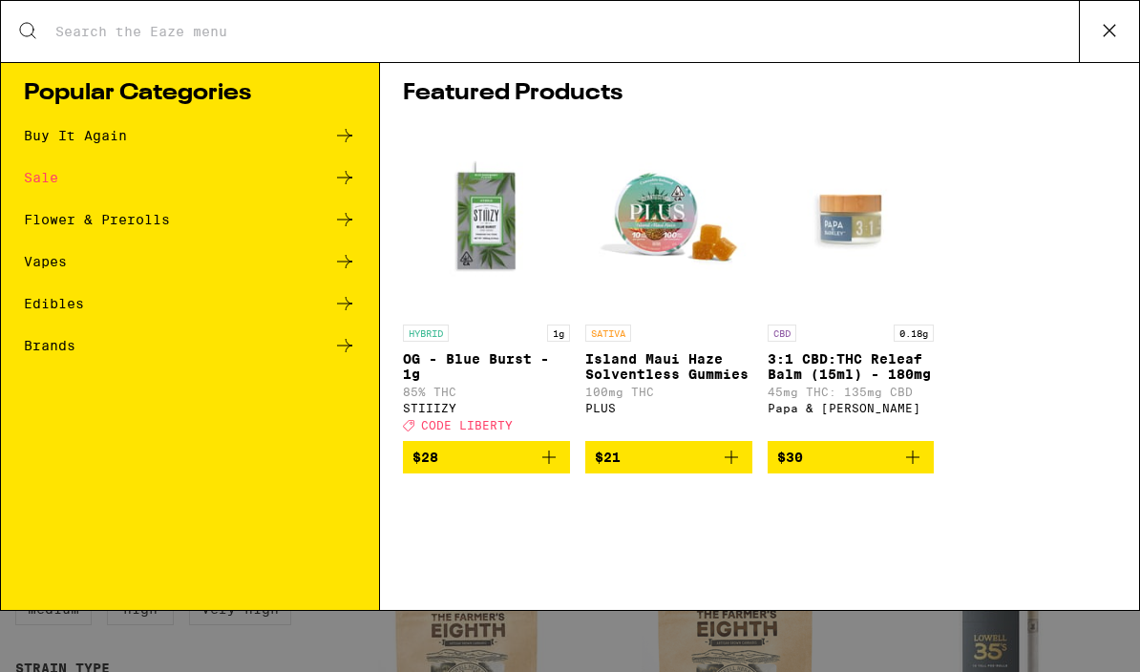
click at [348, 221] on icon at bounding box center [344, 219] width 15 height 13
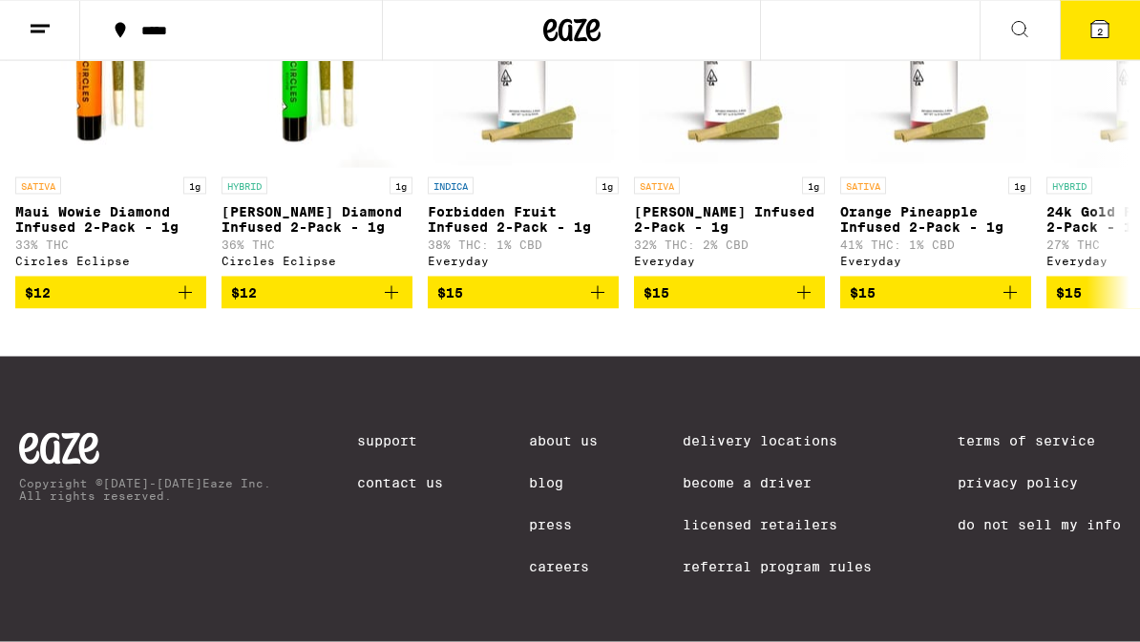
scroll to position [1650, 0]
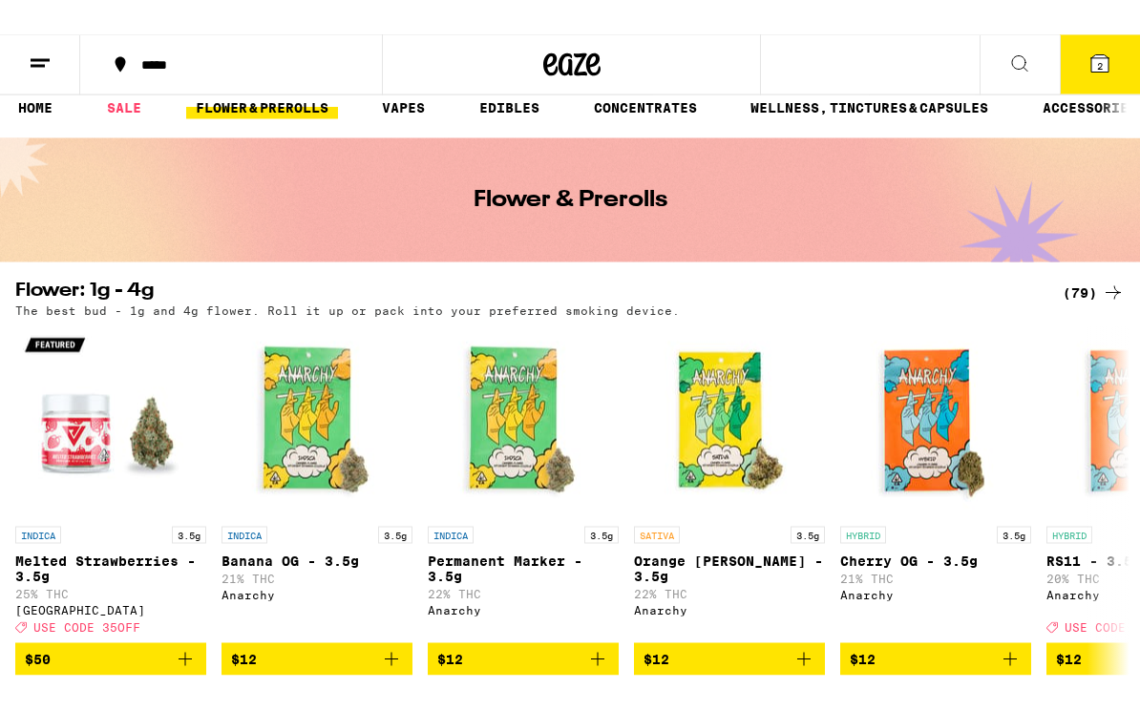
scroll to position [0, 0]
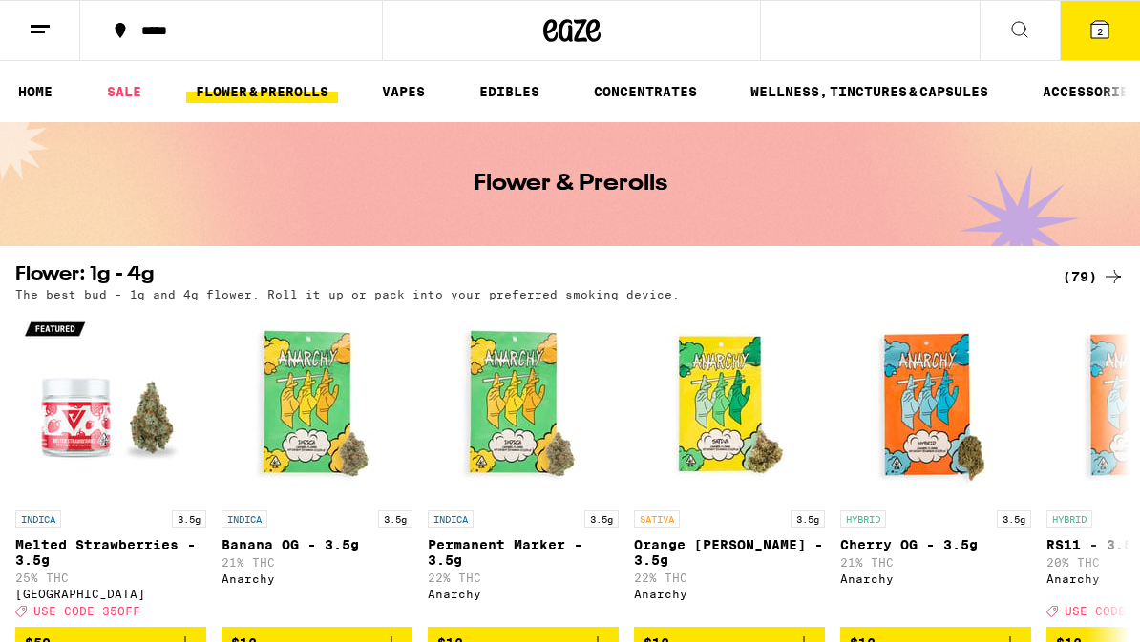
click at [1024, 30] on icon at bounding box center [1019, 29] width 23 height 23
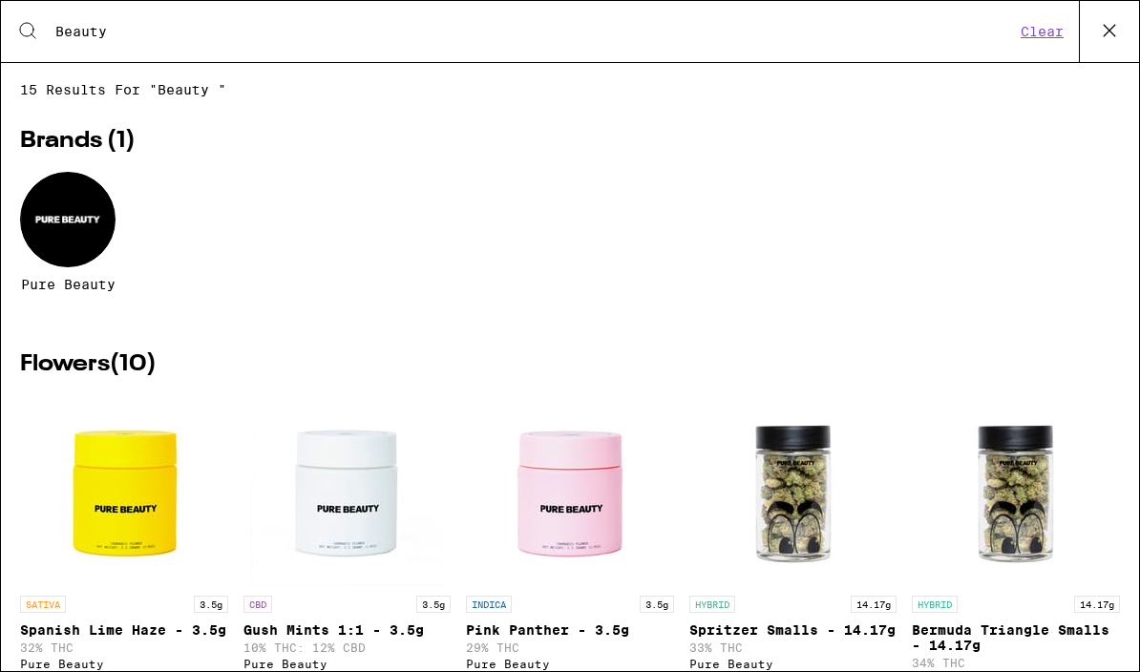
type input "Beauty"
click at [64, 226] on div at bounding box center [67, 219] width 95 height 95
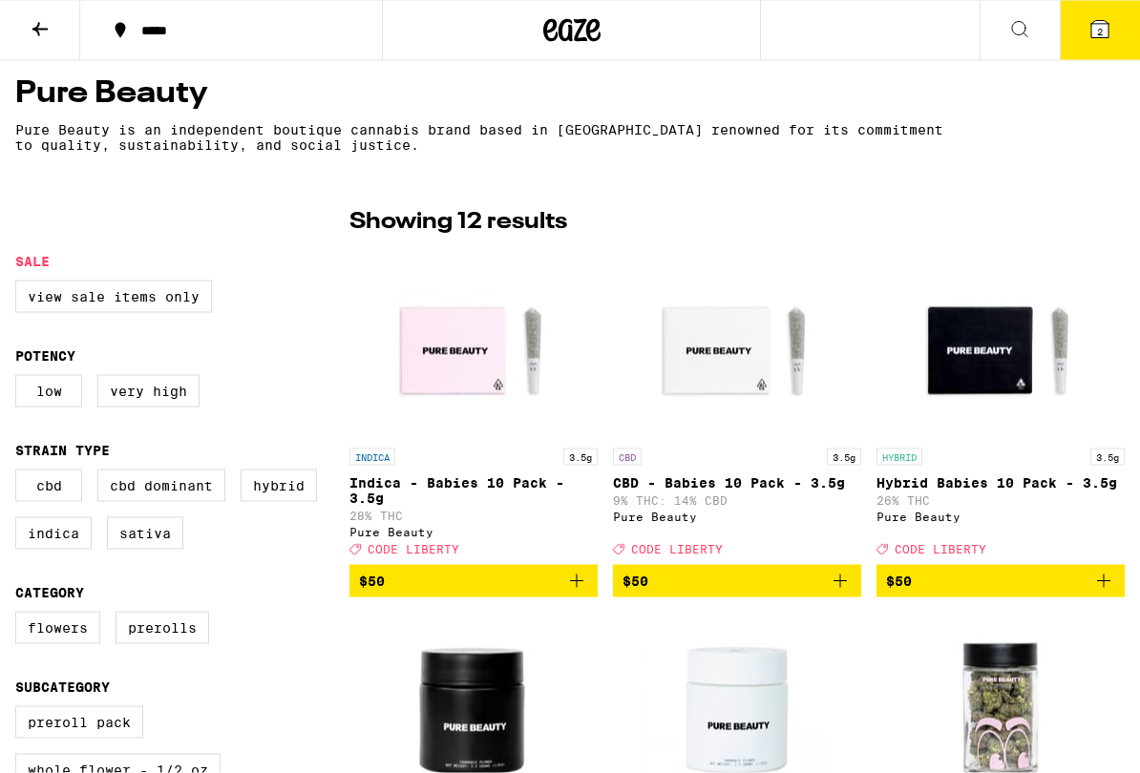
scroll to position [349, 0]
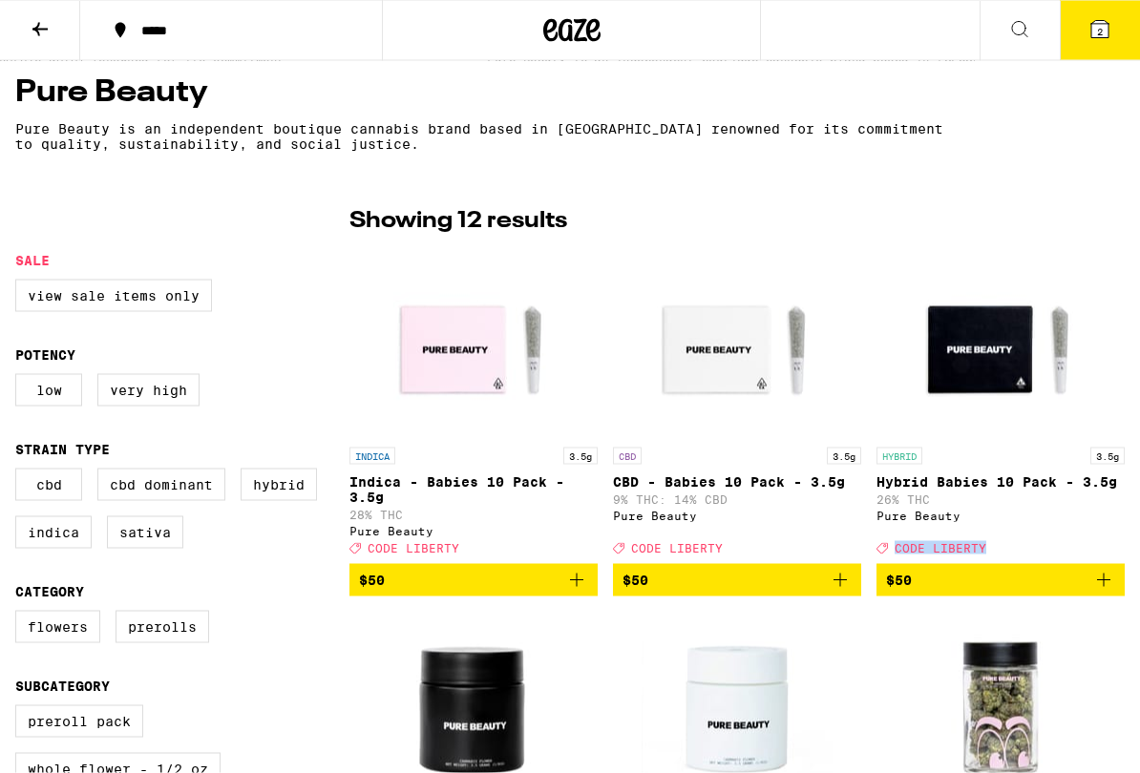
click at [996, 641] on img "Open page for Midnight Snack Smalls - 14.17g from Pure Beauty" at bounding box center [1000, 707] width 191 height 191
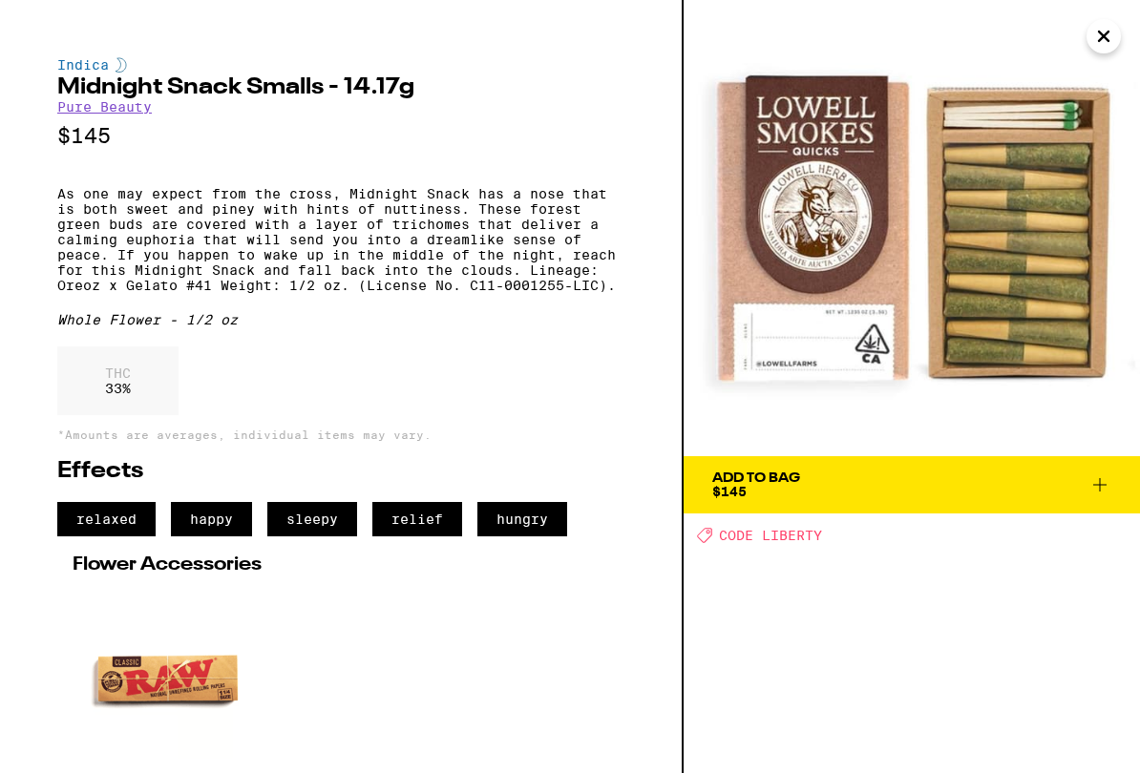
click at [1115, 34] on button "Close" at bounding box center [1103, 36] width 34 height 34
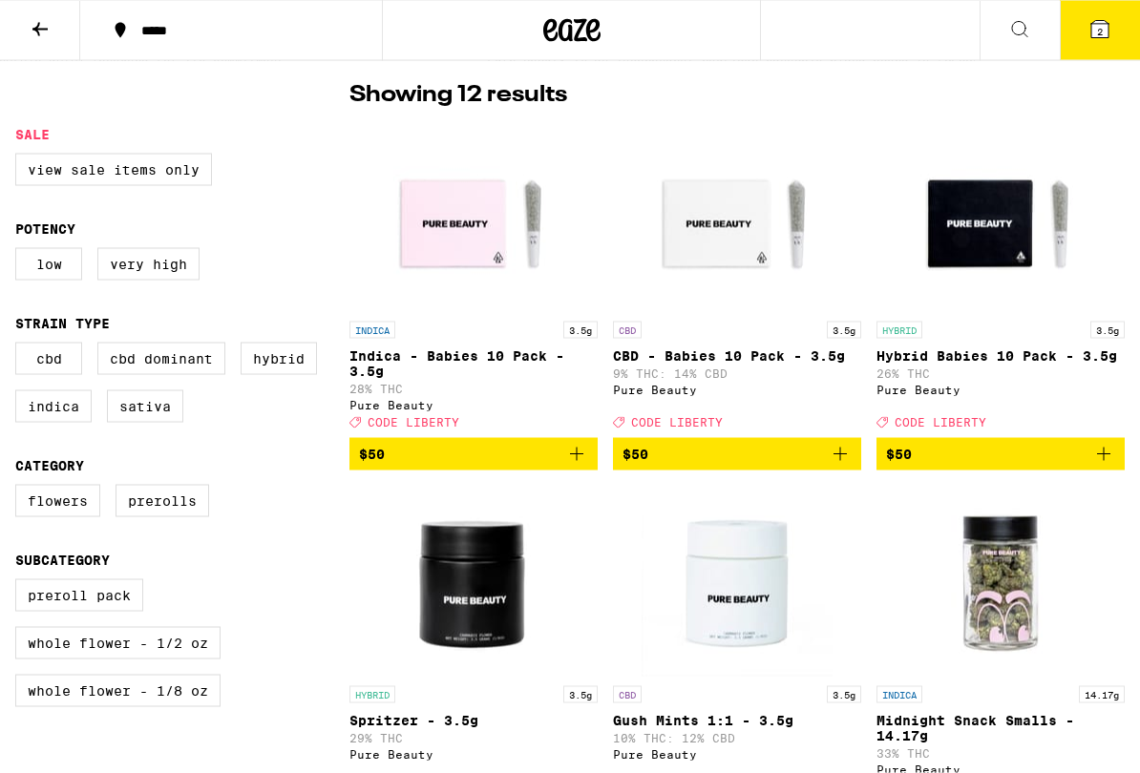
scroll to position [475, 0]
click at [465, 225] on img "Open page for Indica - Babies 10 Pack - 3.5g from Pure Beauty" at bounding box center [473, 216] width 191 height 191
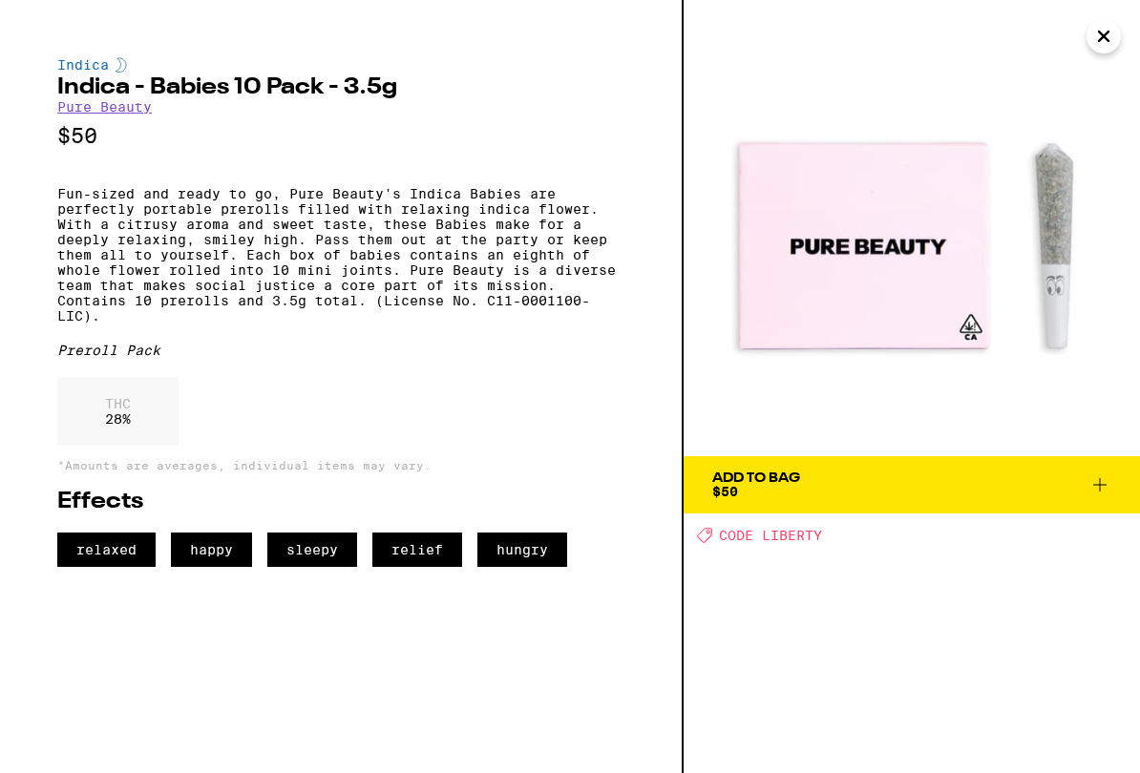
click at [969, 488] on span "Add To Bag $50" at bounding box center [911, 485] width 399 height 27
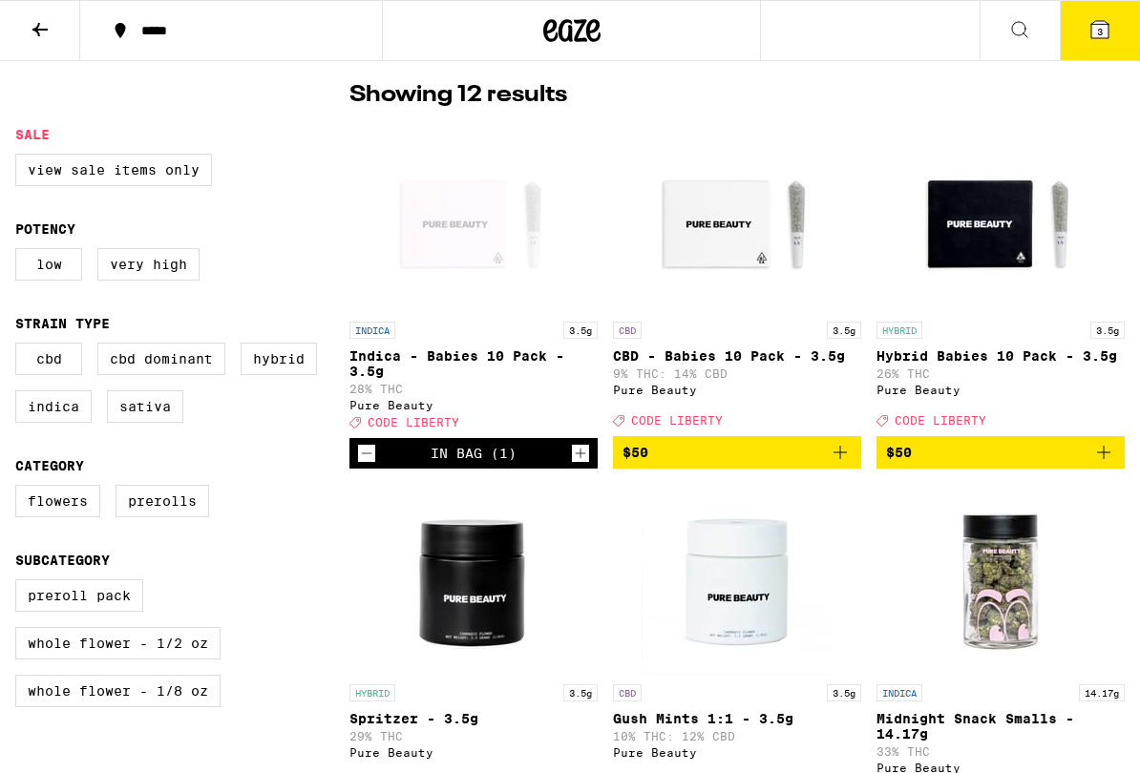
click at [1090, 24] on icon at bounding box center [1099, 29] width 23 height 23
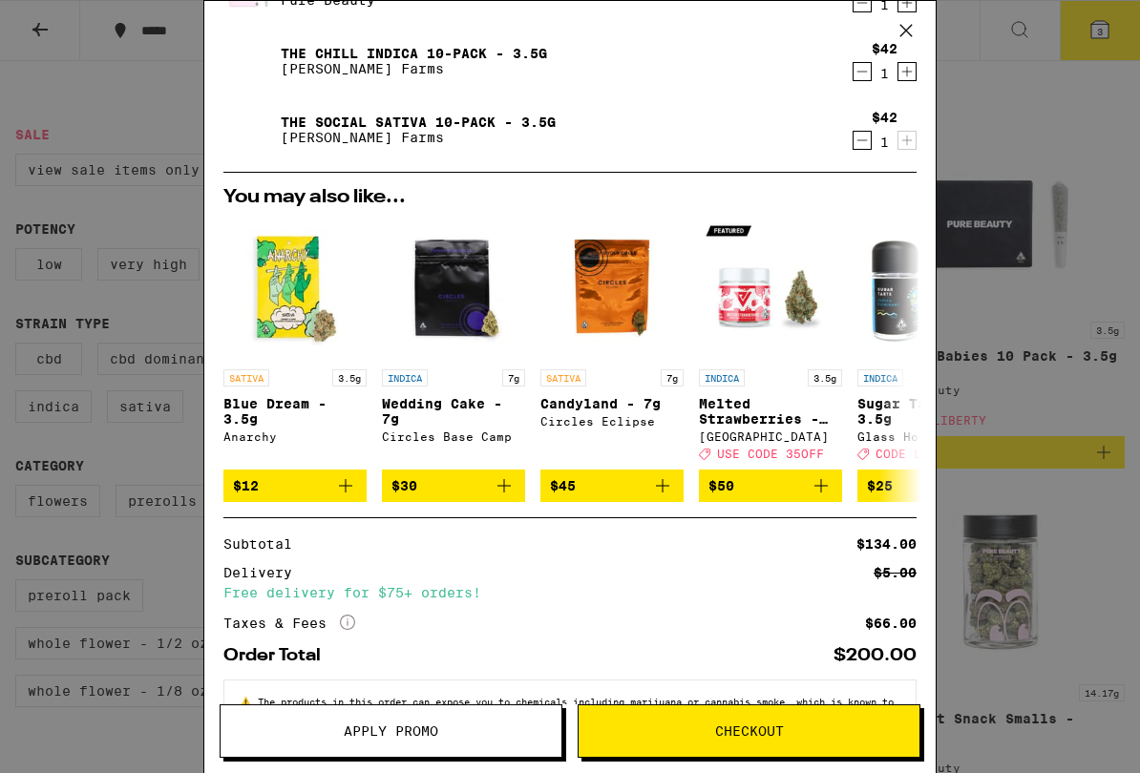
scroll to position [99, 0]
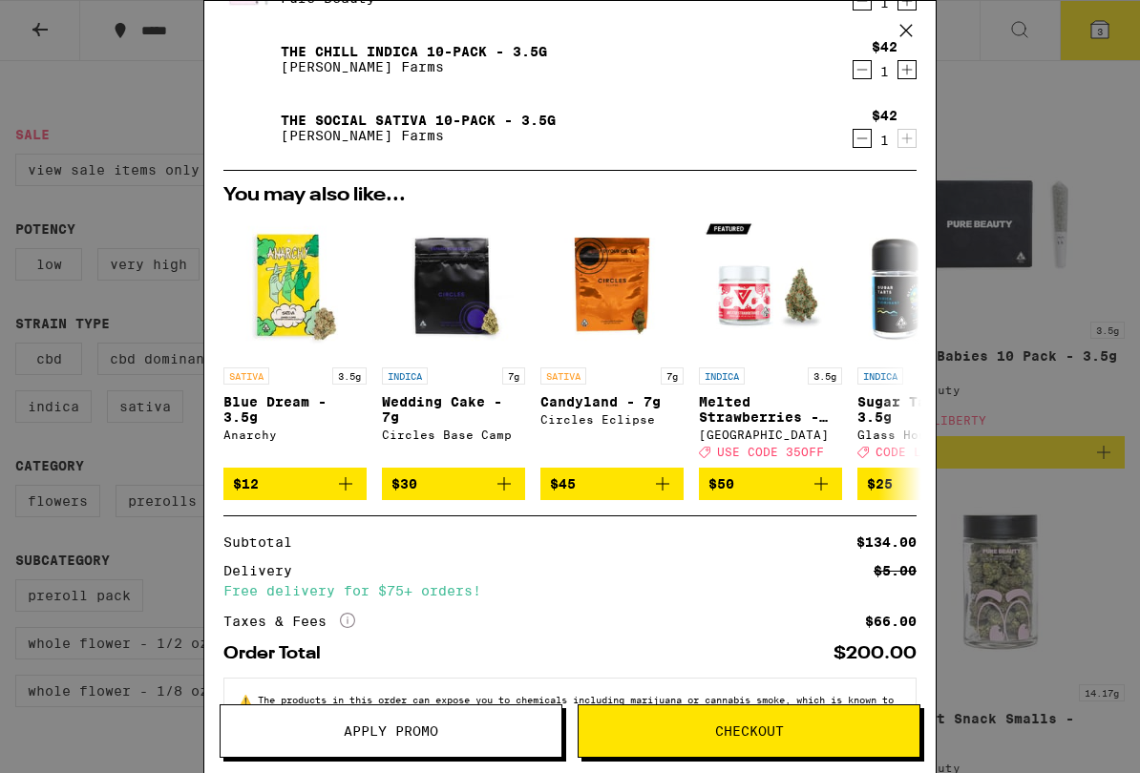
click at [451, 641] on span "Apply Promo" at bounding box center [391, 731] width 341 height 13
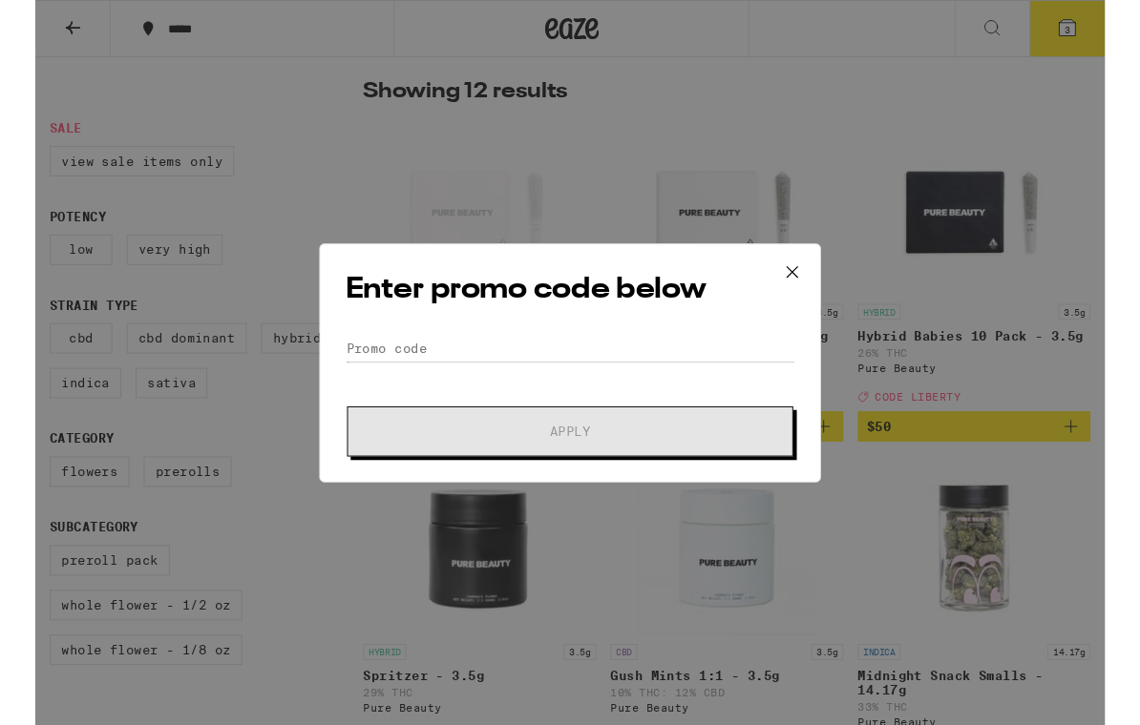
scroll to position [471, 0]
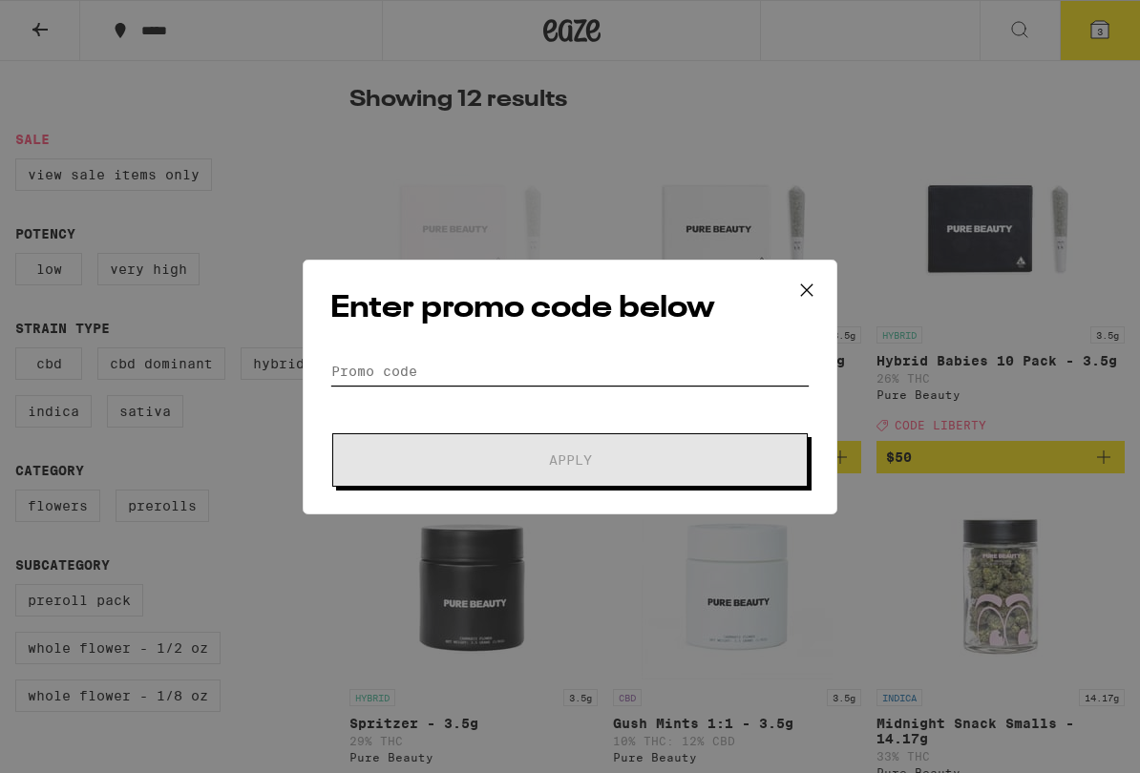
click at [491, 372] on input "Promo Code" at bounding box center [569, 371] width 479 height 29
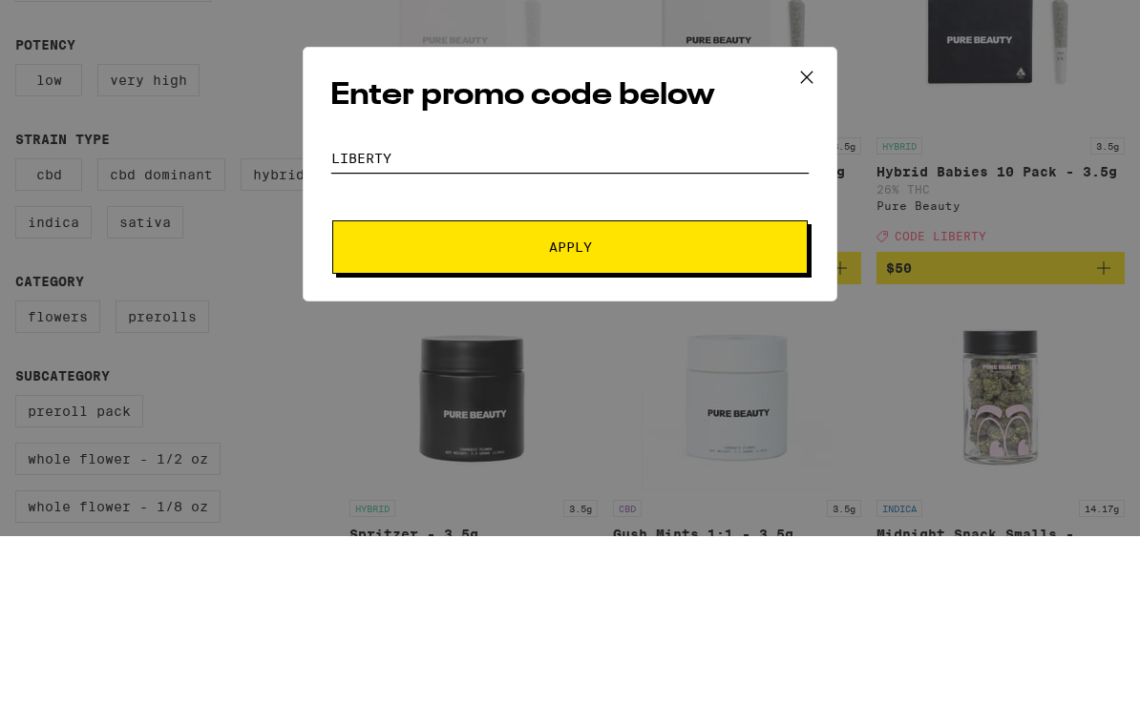
type input "Liberty"
click at [660, 410] on button "Apply" at bounding box center [569, 436] width 475 height 53
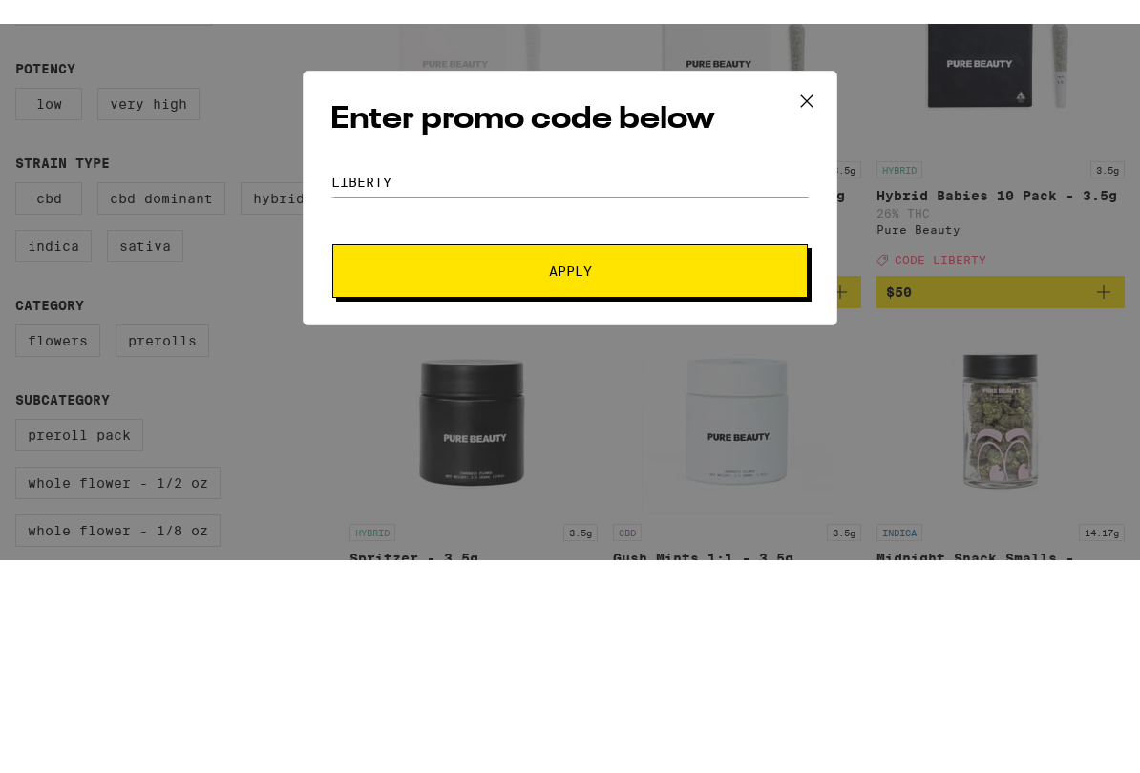
scroll to position [660, 0]
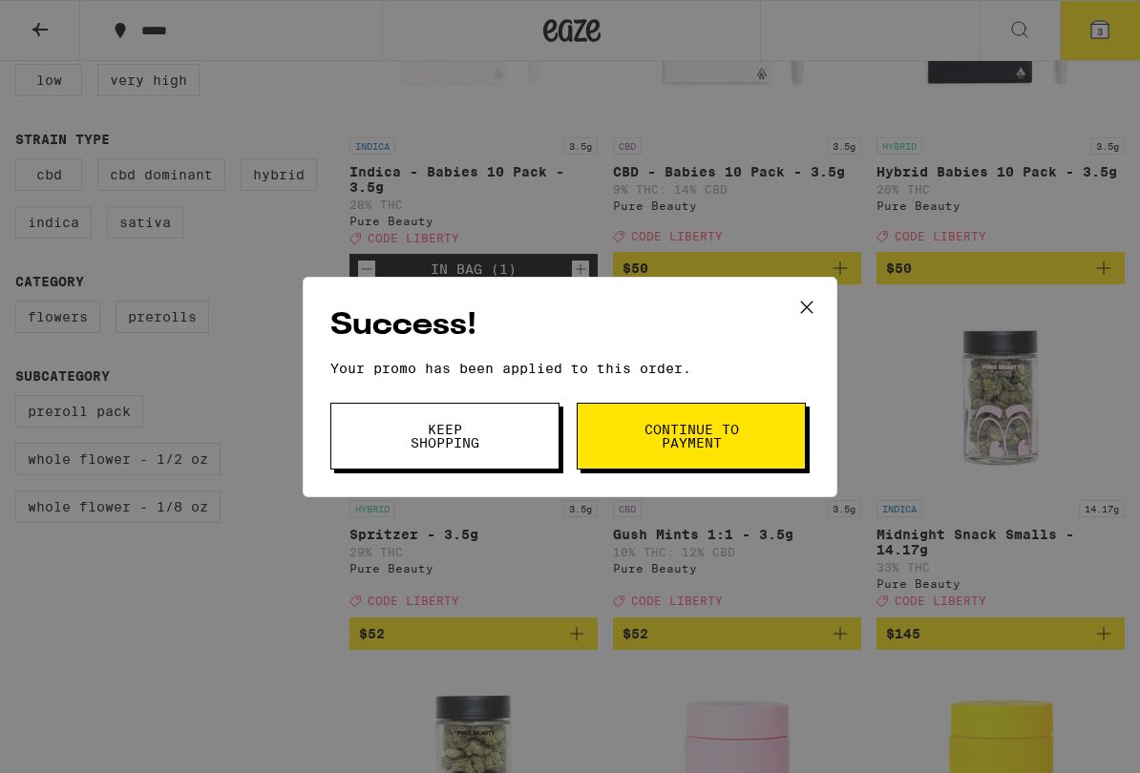
click at [748, 435] on button "Continue to payment" at bounding box center [691, 436] width 229 height 67
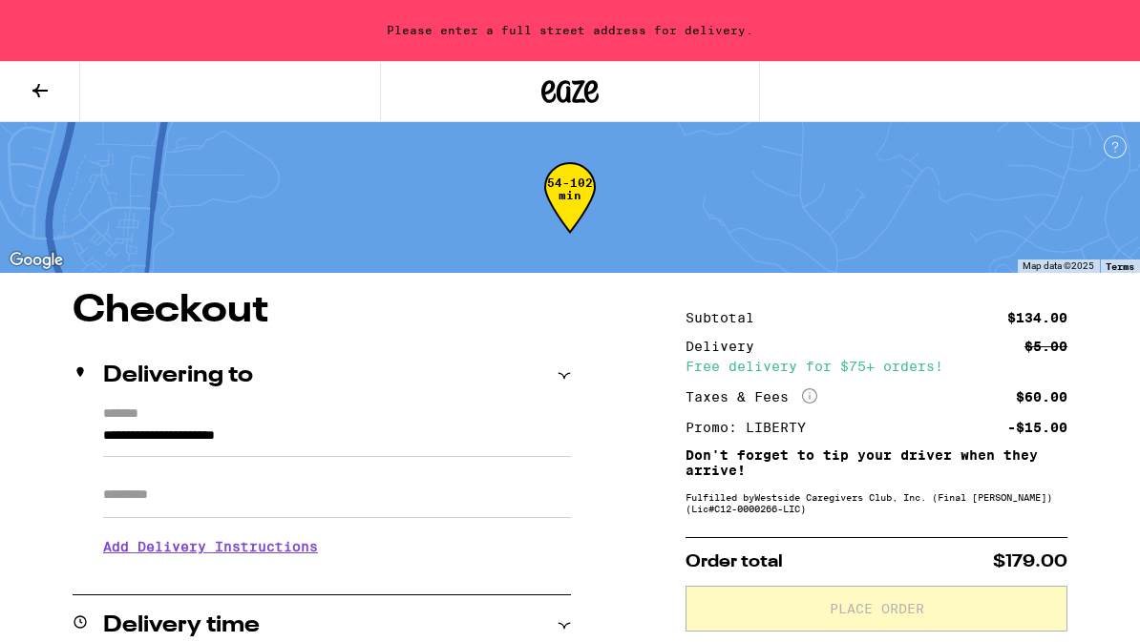
click at [291, 425] on input "**********" at bounding box center [337, 441] width 468 height 32
click at [276, 425] on input "**********" at bounding box center [337, 441] width 468 height 32
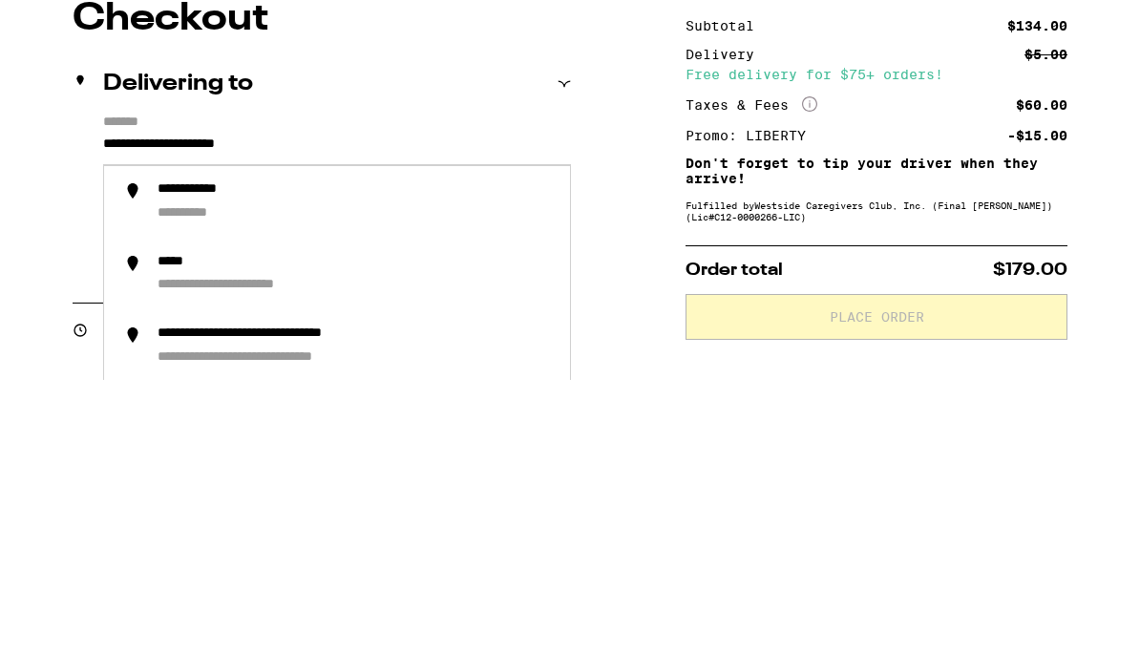
click at [367, 425] on input "**********" at bounding box center [337, 441] width 468 height 32
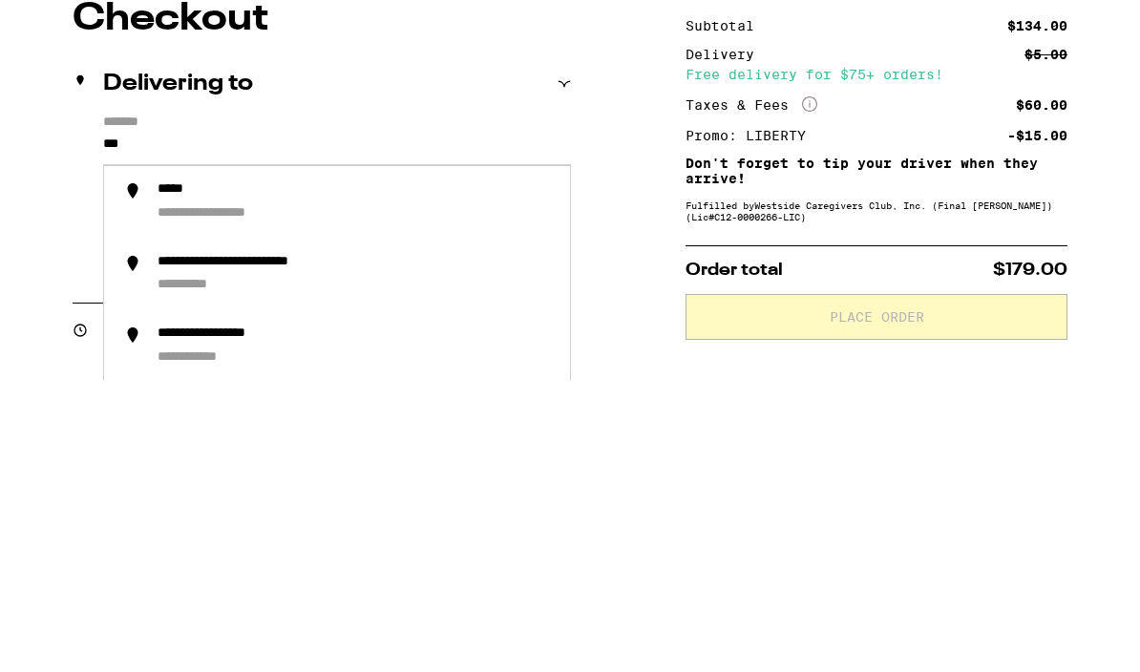
type input "**"
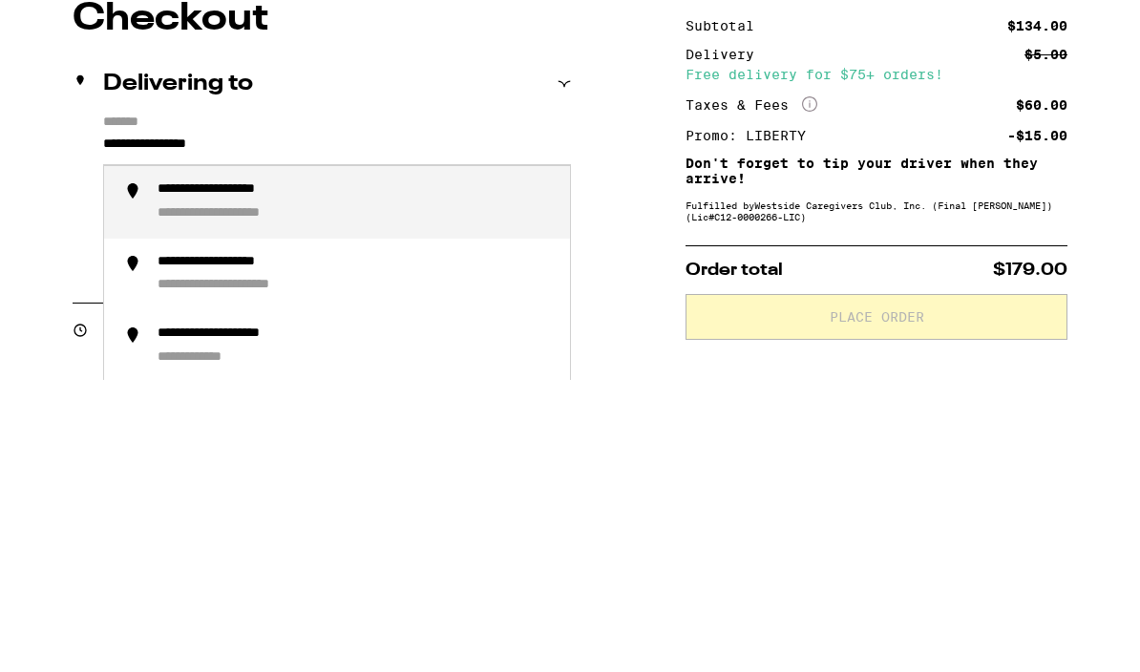
click at [399, 473] on div "**********" at bounding box center [356, 494] width 397 height 42
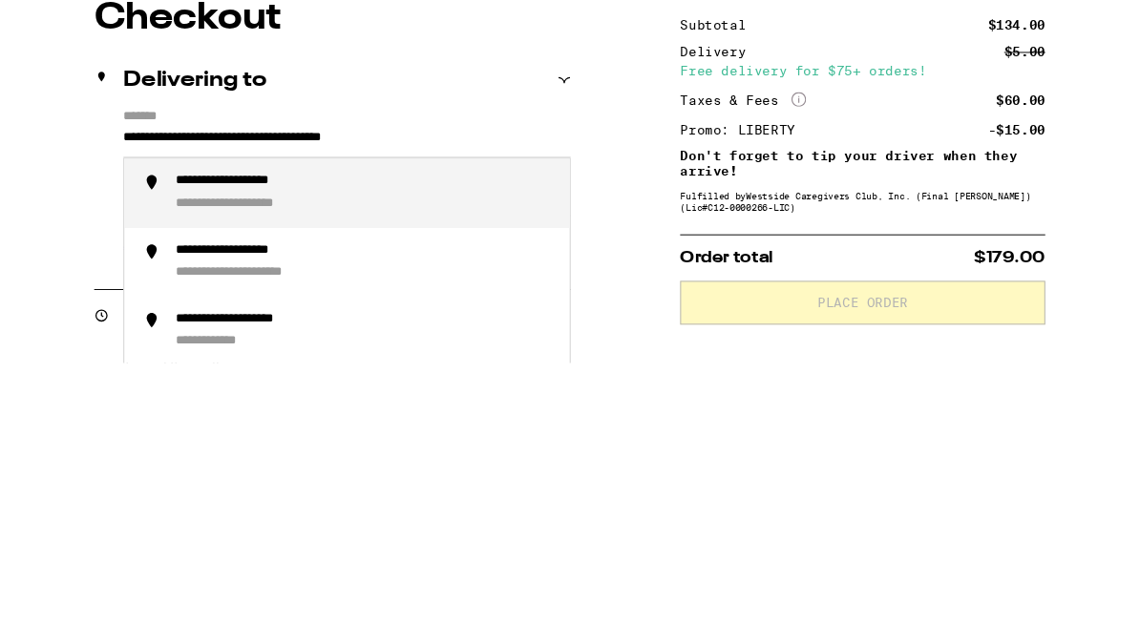
scroll to position [292, 0]
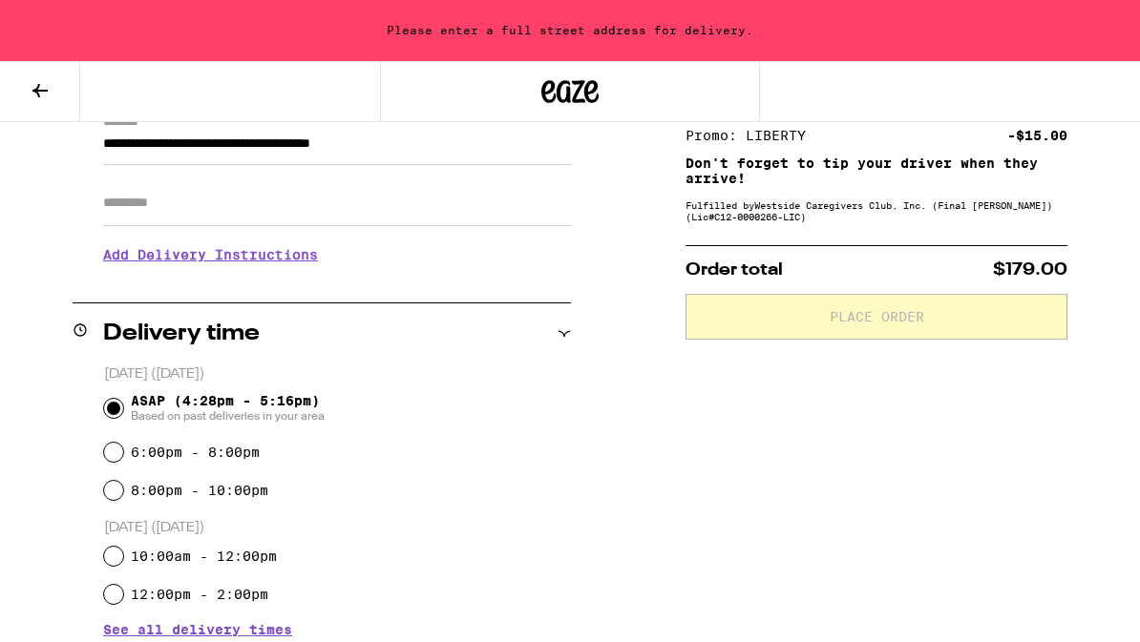
type input "**********"
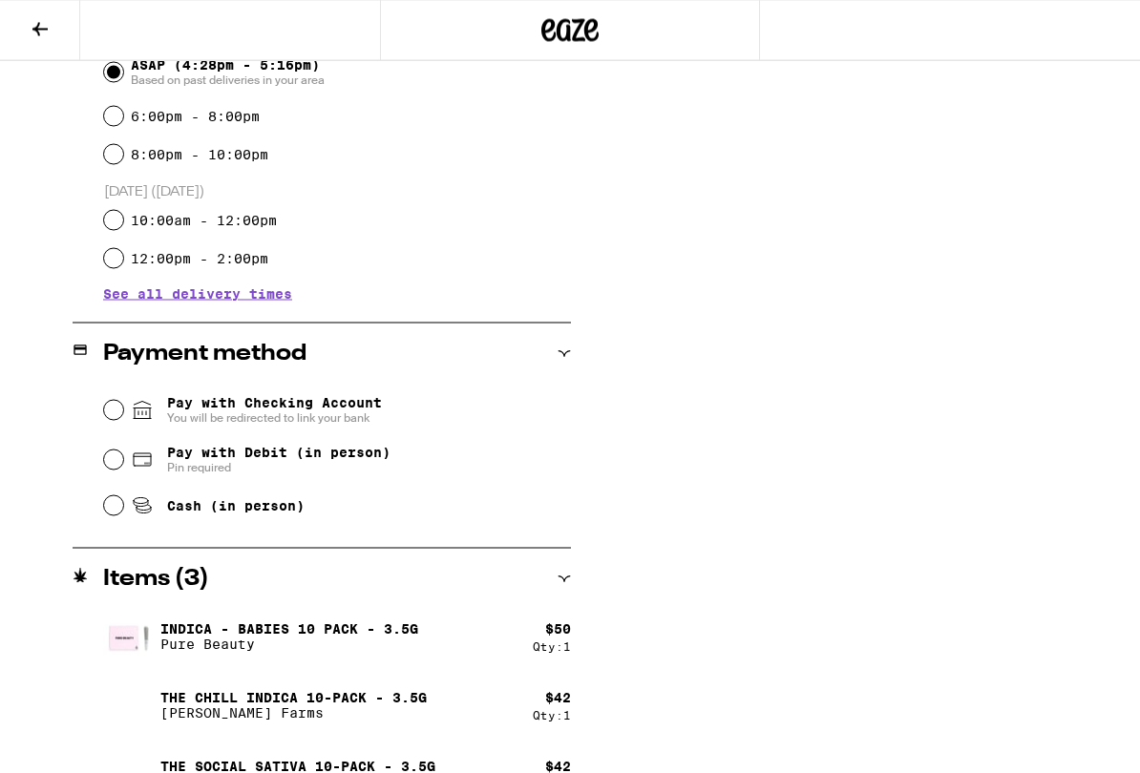
scroll to position [570, 0]
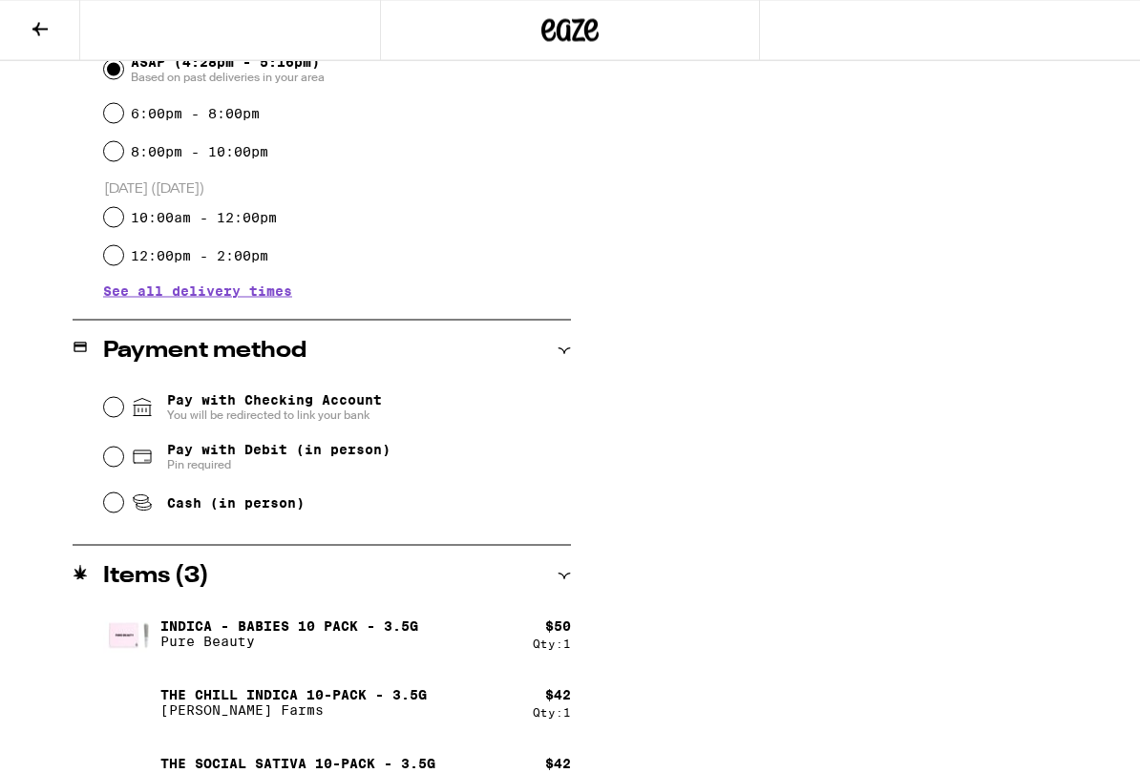
click at [113, 501] on input "Cash (in person)" at bounding box center [113, 503] width 19 height 19
radio input "true"
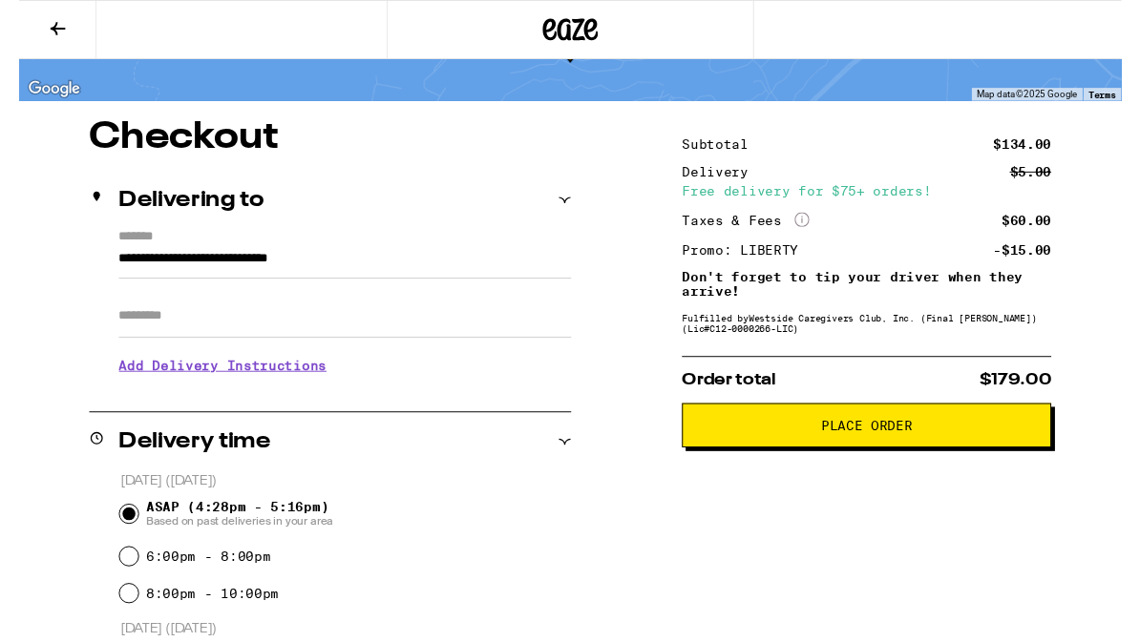
scroll to position [117, 0]
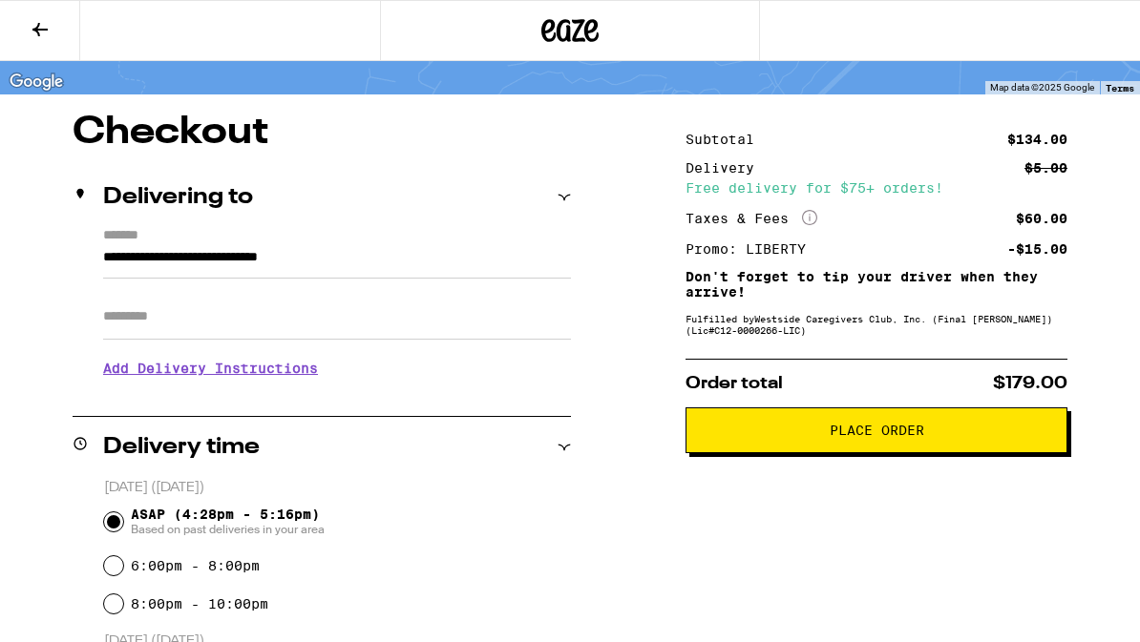
click at [941, 392] on p "Order total $179.00" at bounding box center [876, 383] width 382 height 17
click at [904, 437] on span "Place Order" at bounding box center [877, 430] width 95 height 13
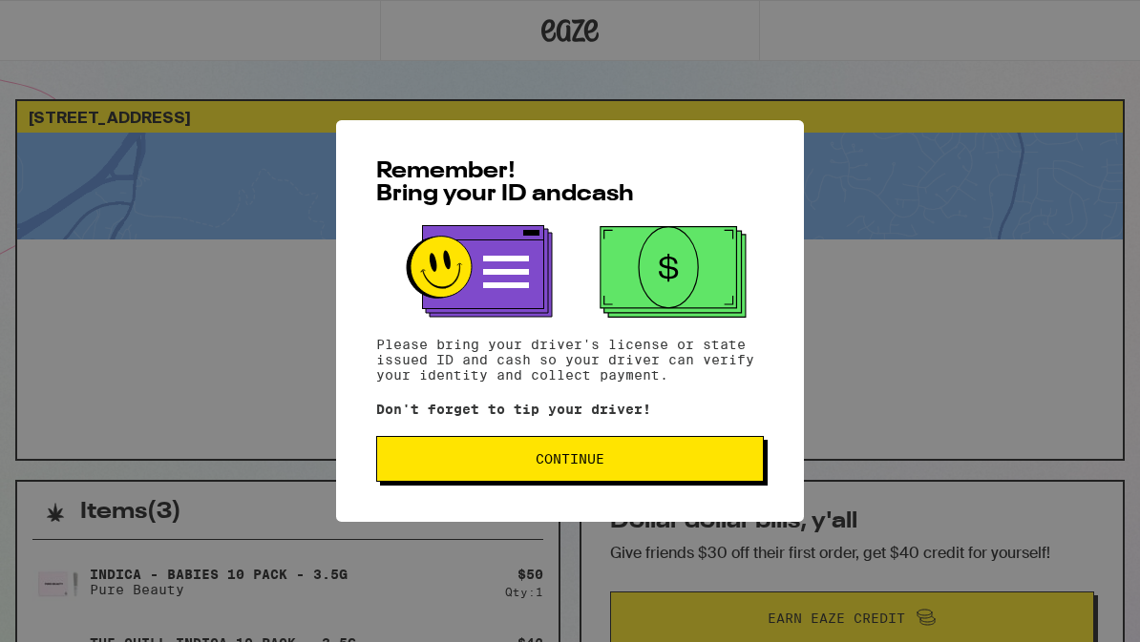
click at [660, 452] on button "Continue" at bounding box center [570, 459] width 388 height 46
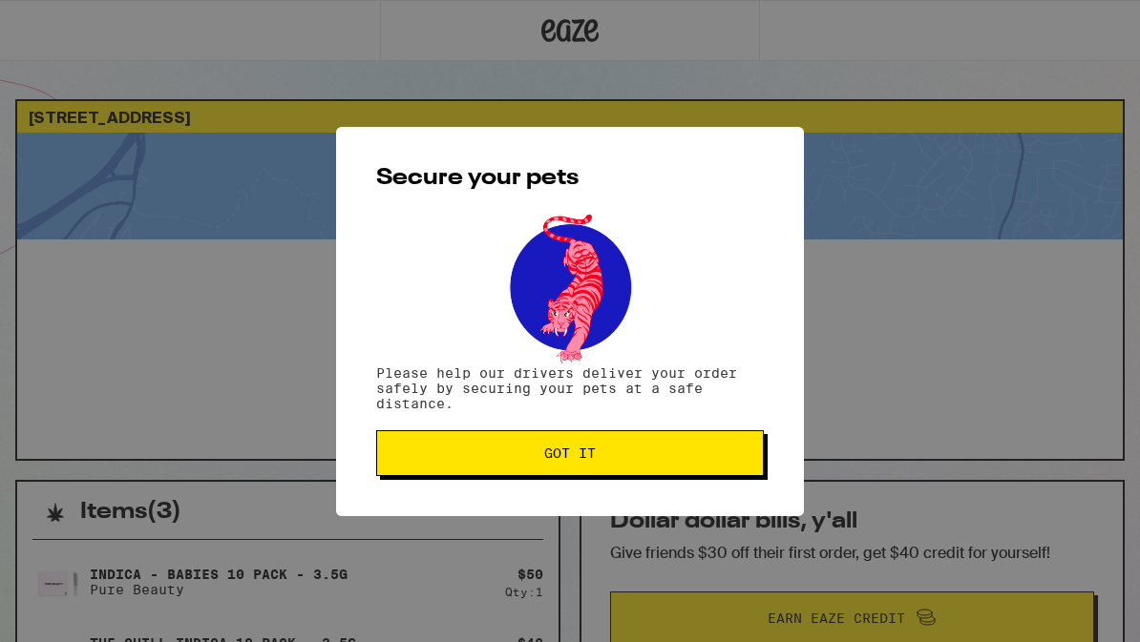
click at [682, 449] on button "Got it" at bounding box center [570, 454] width 388 height 46
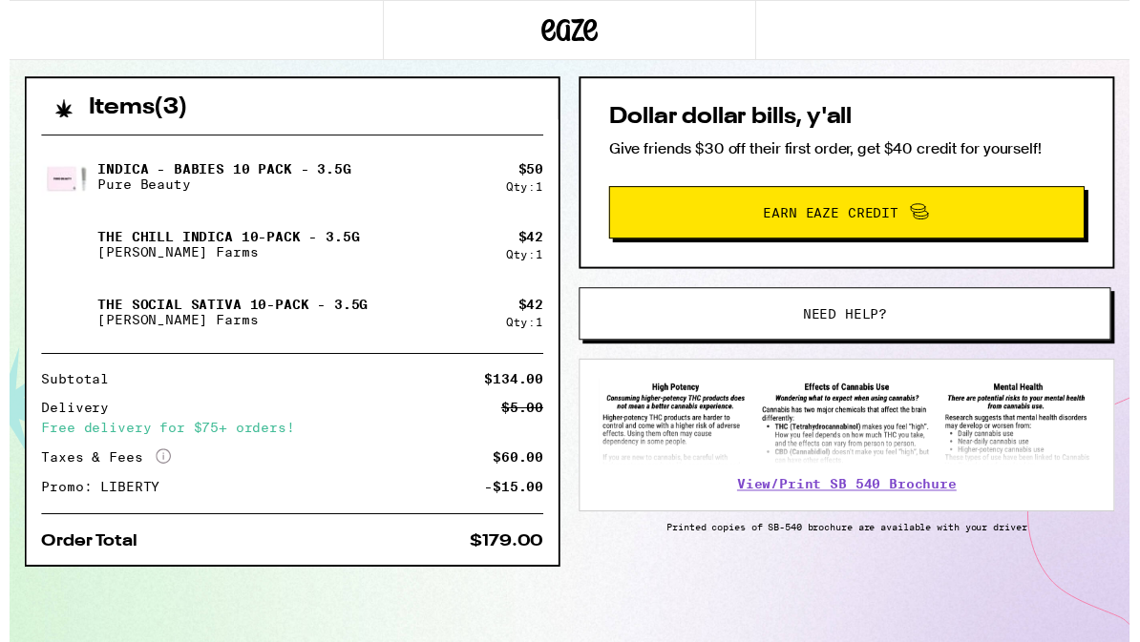
scroll to position [417, 0]
